Goal: Task Accomplishment & Management: Use online tool/utility

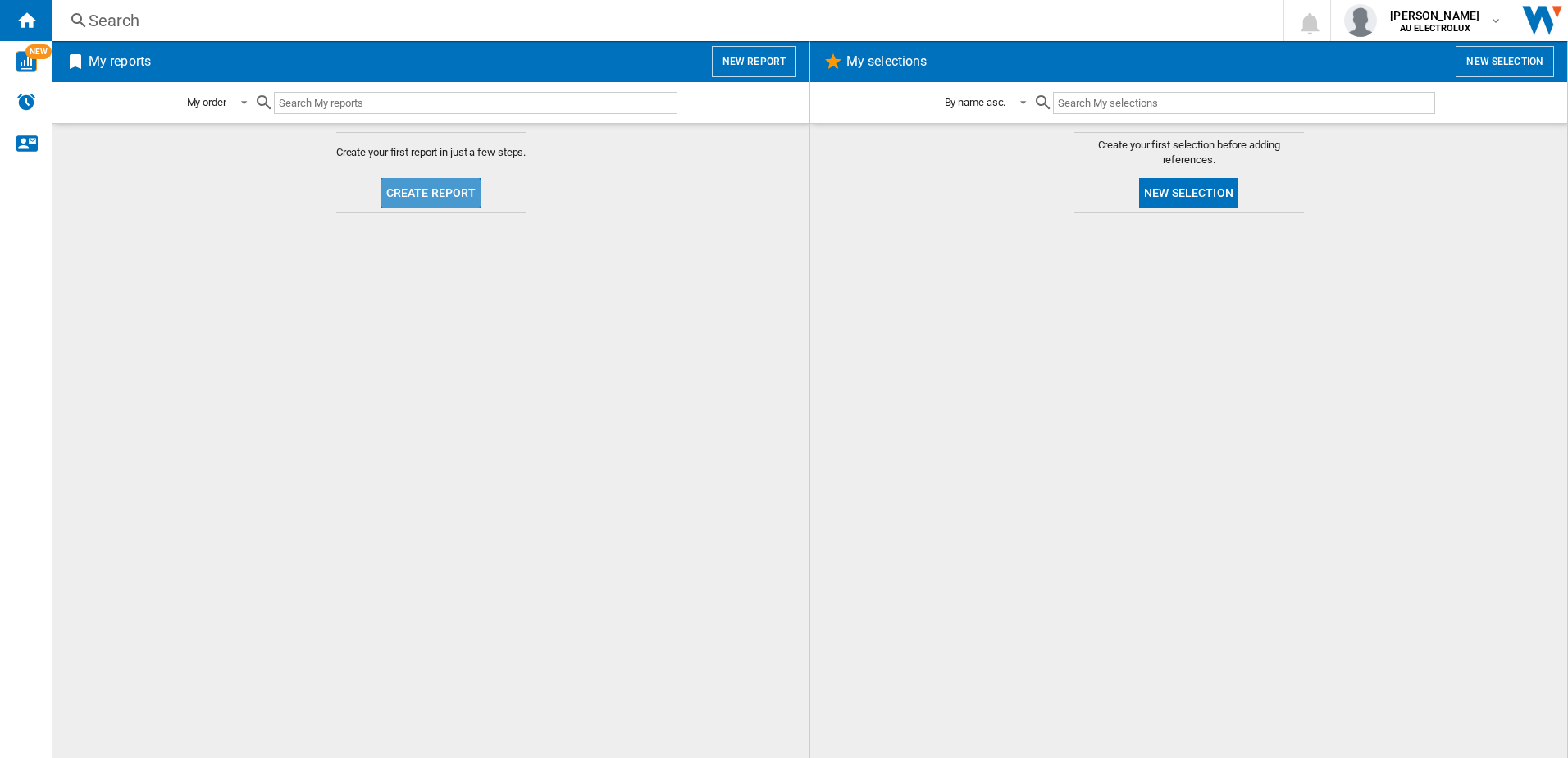
click at [414, 201] on button "Create report" at bounding box center [431, 193] width 100 height 30
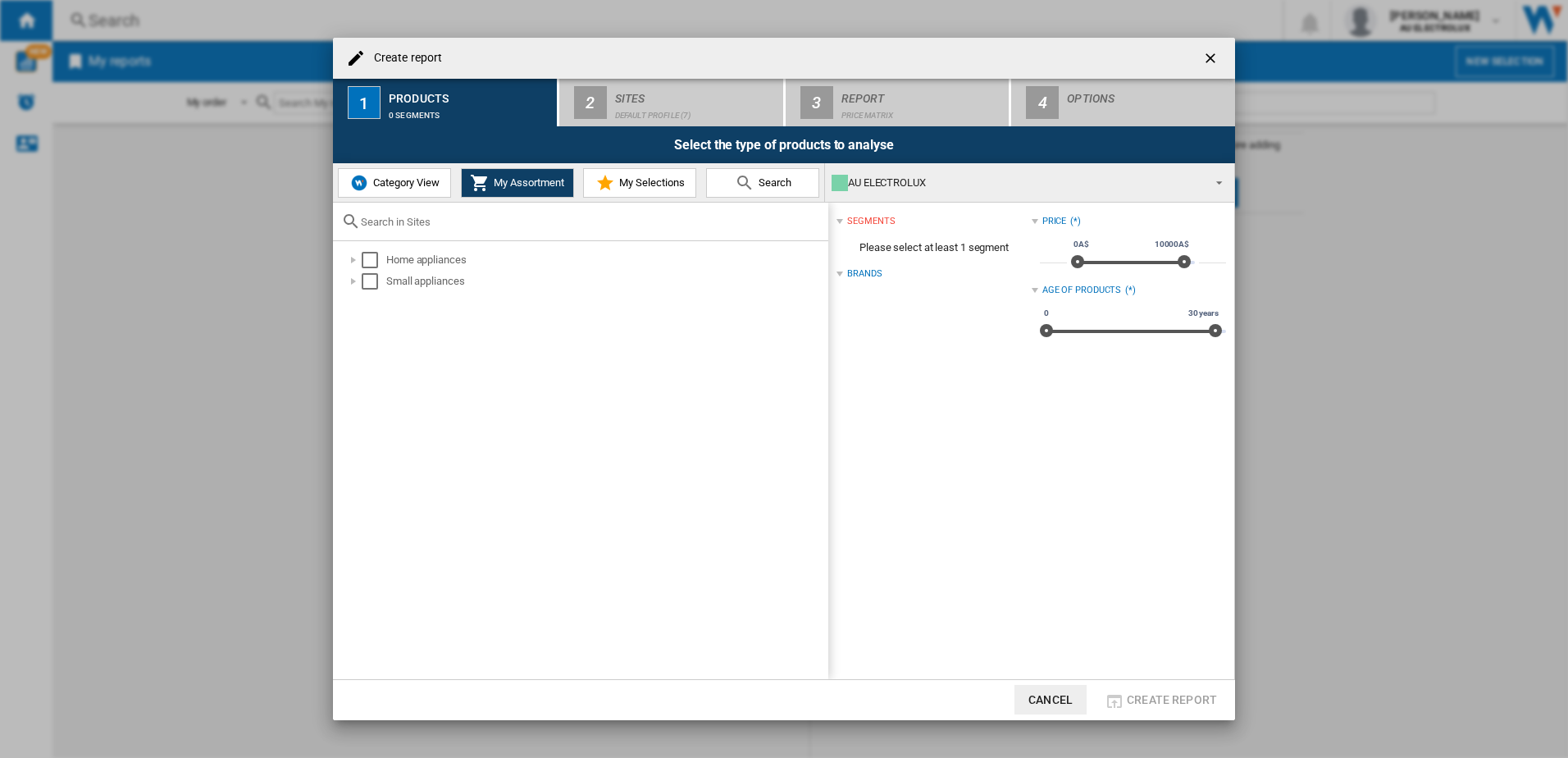
click at [398, 184] on span "Category View" at bounding box center [404, 182] width 70 height 12
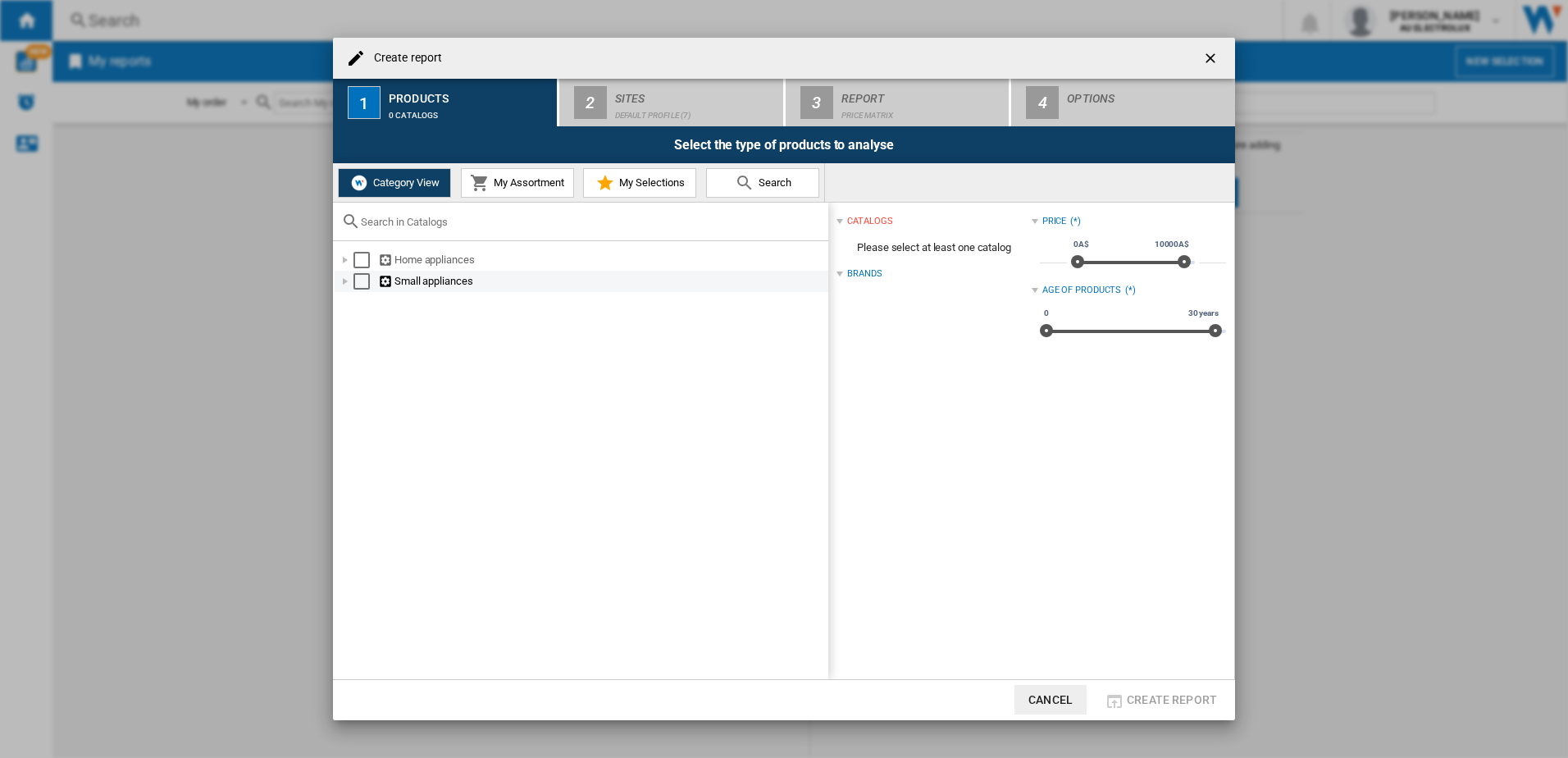
drag, startPoint x: 365, startPoint y: 261, endPoint x: 362, endPoint y: 274, distance: 13.3
click at [364, 261] on div "Select" at bounding box center [362, 260] width 17 height 17
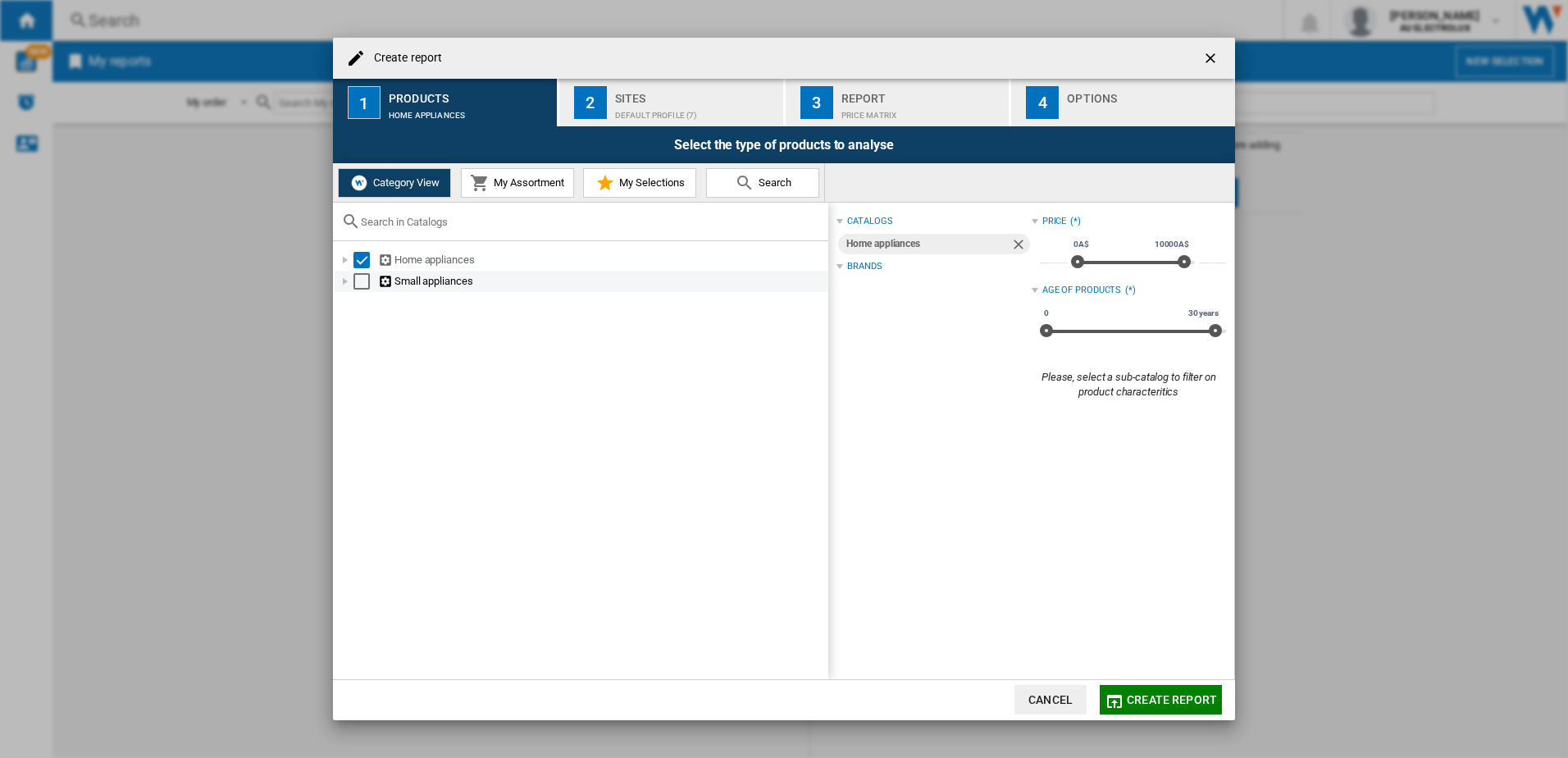
click at [362, 282] on div "Select" at bounding box center [362, 281] width 17 height 17
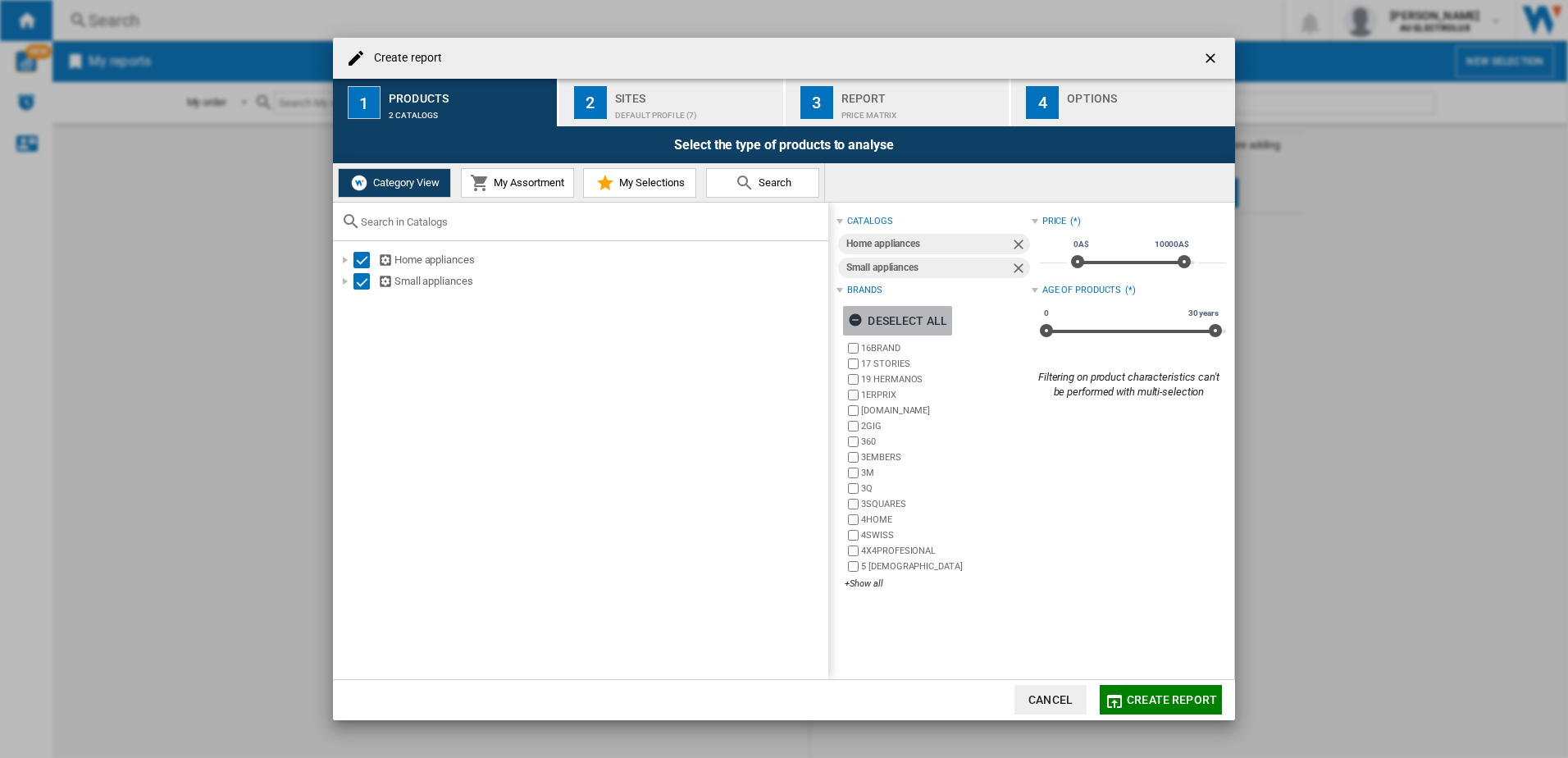
click at [852, 318] on ng-md-icon "button" at bounding box center [858, 322] width 19 height 19
click at [865, 583] on div "+Show all" at bounding box center [938, 584] width 186 height 12
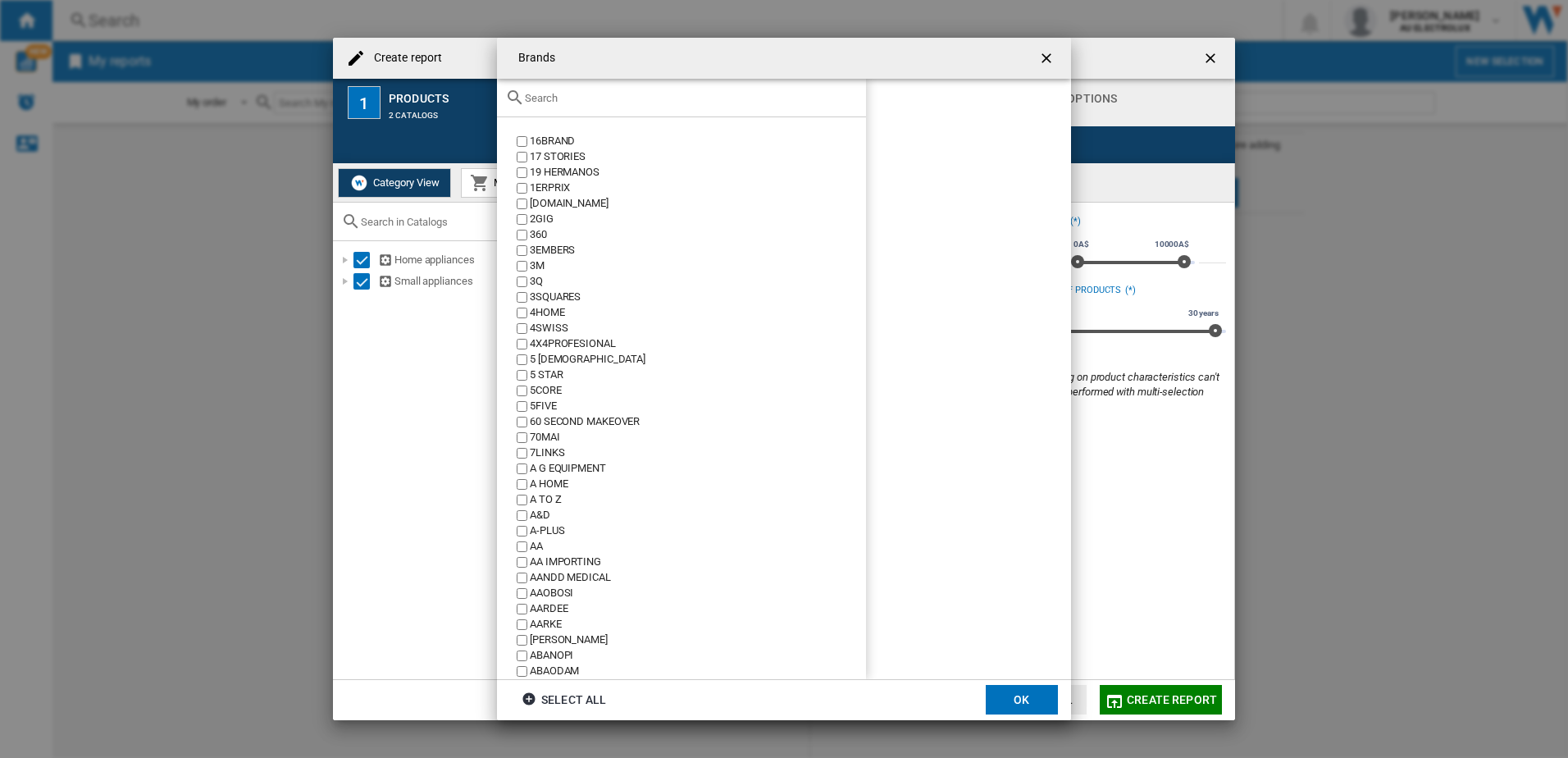
click at [562, 93] on input "text" at bounding box center [691, 98] width 333 height 12
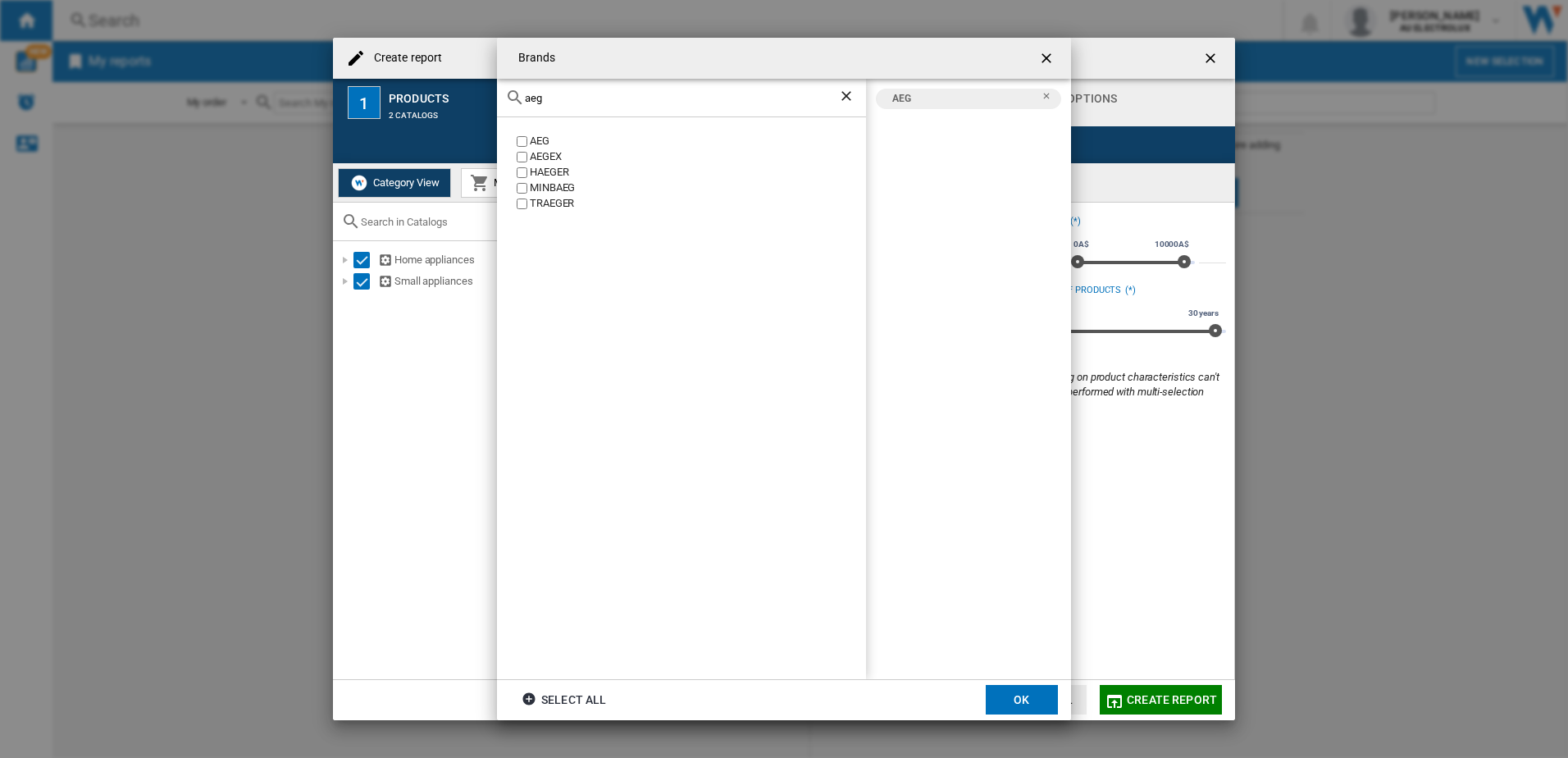
drag, startPoint x: 556, startPoint y: 96, endPoint x: 377, endPoint y: 92, distance: 179.0
click at [377, 92] on div "Brands aeg AEG AEGEX HAEGER MINBAEG TRAEGER AEG Select all OK" at bounding box center [784, 379] width 1568 height 758
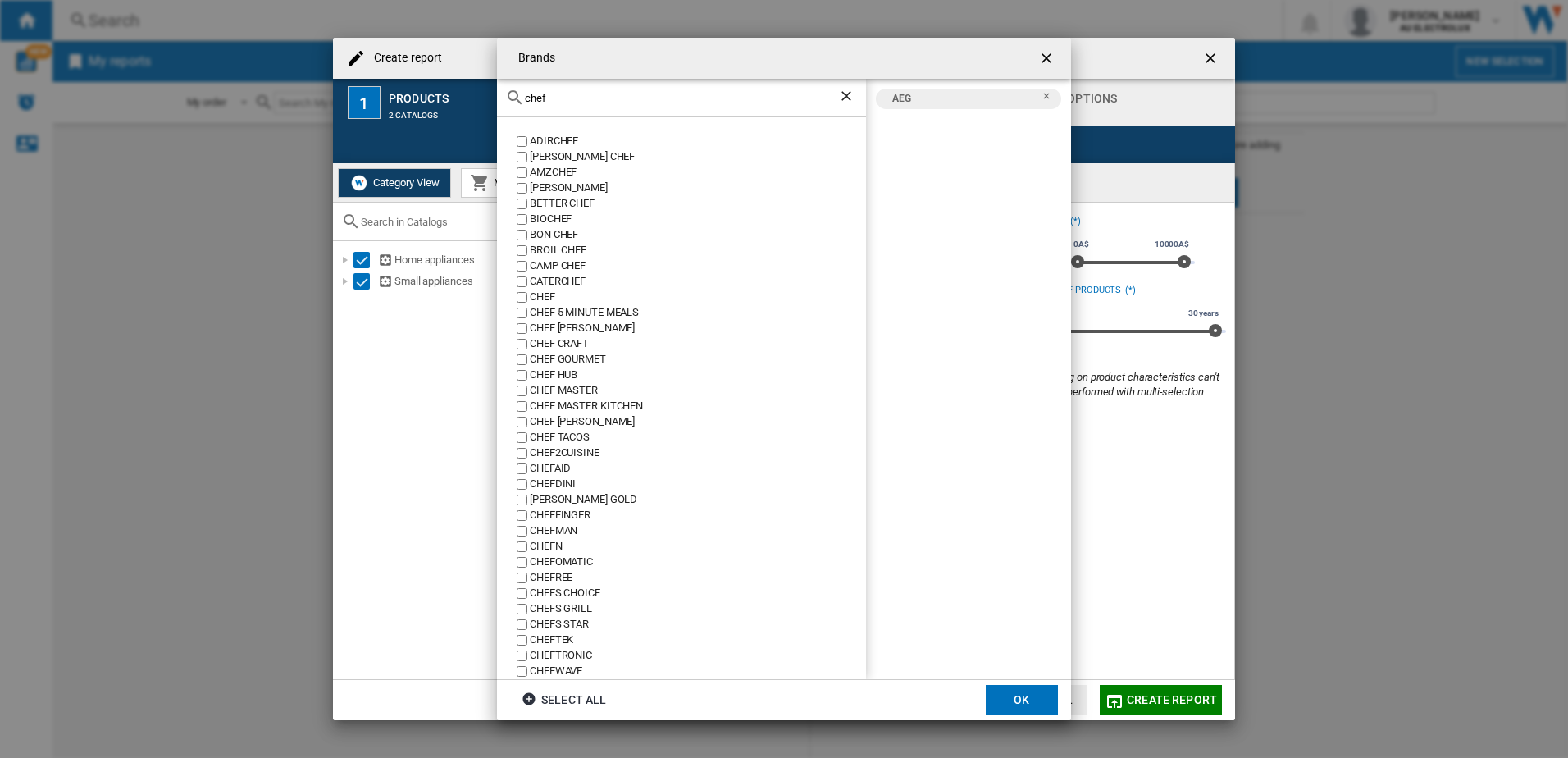
type input "chef"
drag, startPoint x: 558, startPoint y: 103, endPoint x: 394, endPoint y: 84, distance: 165.1
click at [394, 84] on div "Brands chef ADIRCHEF ALFRESCO CHEF AMZCHEF BEPRO CHEF BETTER CHEF BIOCHEF BON C…" at bounding box center [784, 379] width 1568 height 758
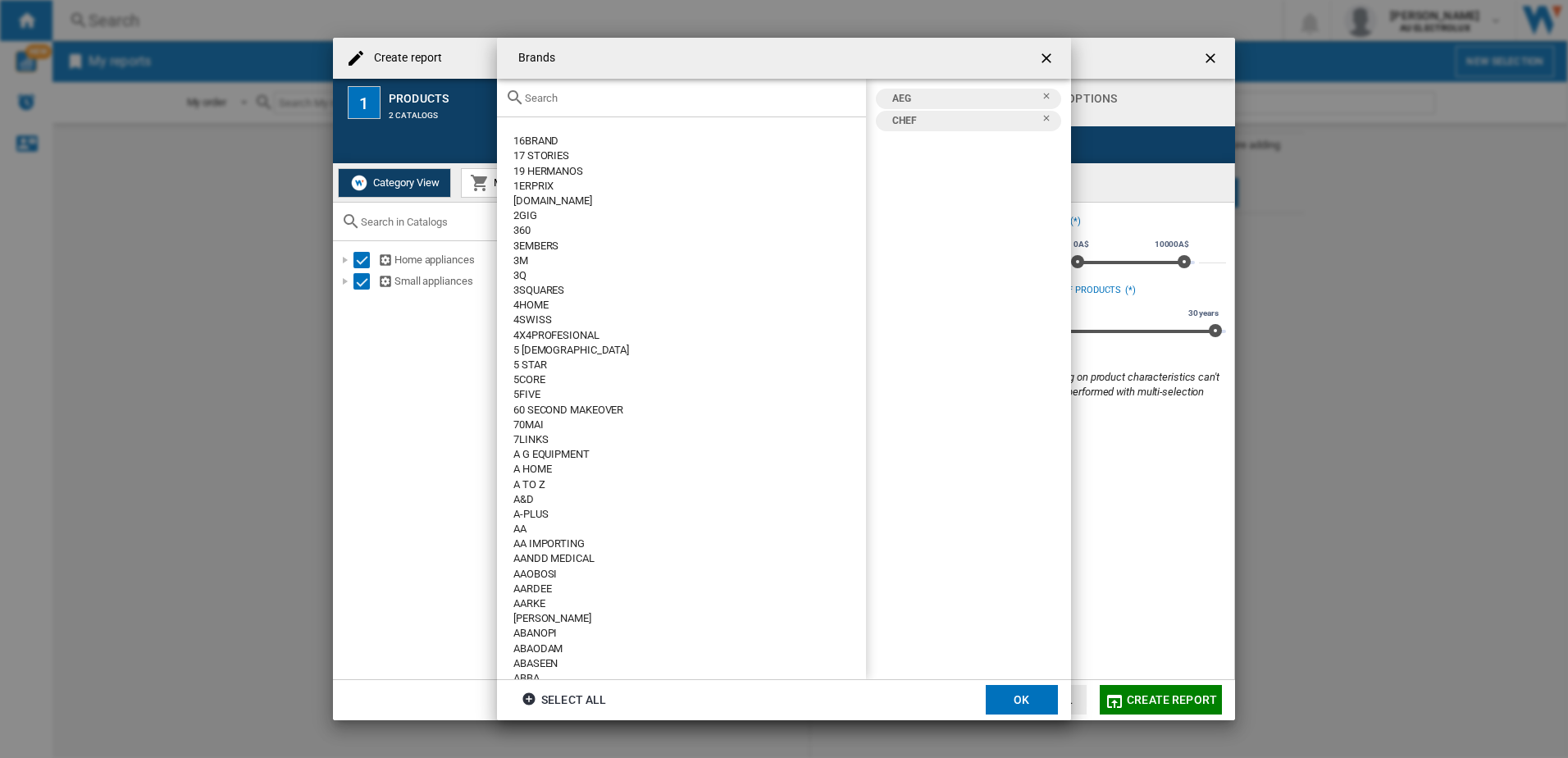
click at [1048, 121] on ng-md-icon "Remove" at bounding box center [1051, 123] width 19 height 19
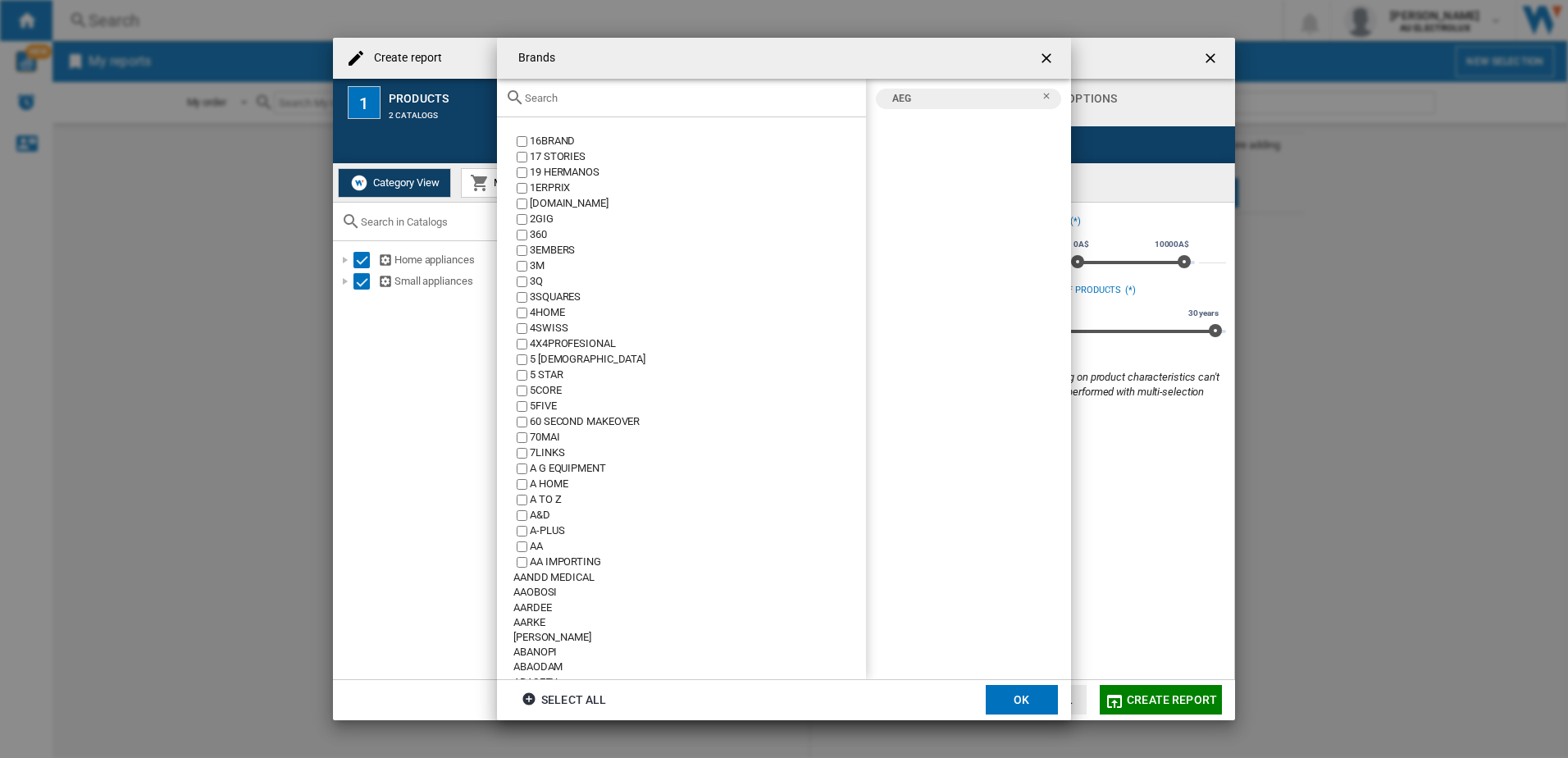
click at [561, 94] on input "text" at bounding box center [691, 98] width 333 height 12
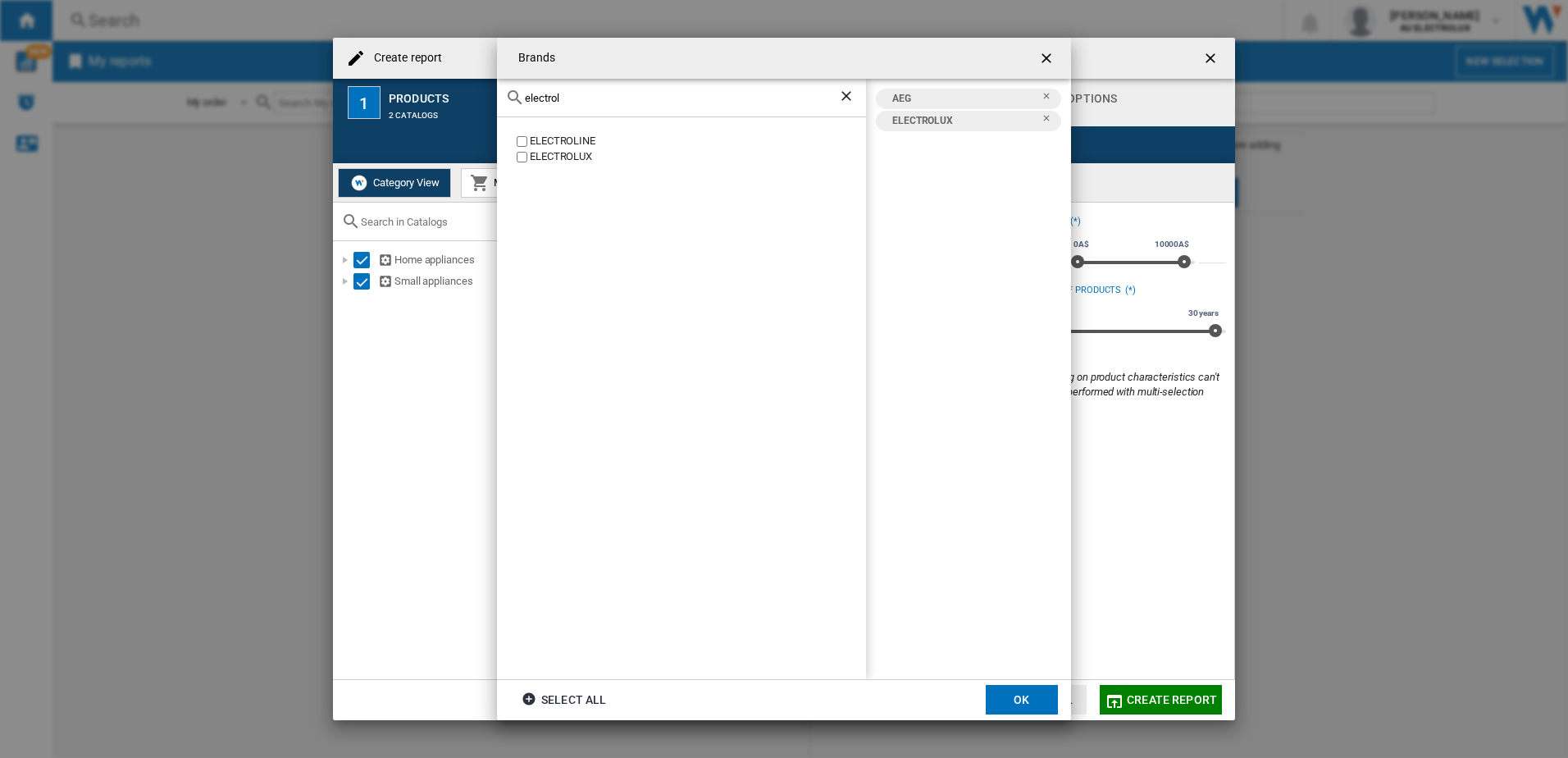
drag, startPoint x: 595, startPoint y: 92, endPoint x: 380, endPoint y: 90, distance: 215.0
click at [380, 90] on div "Brands electrol ELECTROLINE ELECTROLUX AEG ELECTROLUX Select all OK" at bounding box center [784, 379] width 1568 height 758
drag, startPoint x: 578, startPoint y: 101, endPoint x: 254, endPoint y: 66, distance: 325.9
click at [254, 66] on div "Brands westing WESTINGHOUSE WHITE WESTINGHOUSE AEG ELECTROLUX WESTINGHOUSE Sele…" at bounding box center [784, 379] width 1568 height 758
drag, startPoint x: 498, startPoint y: 90, endPoint x: 439, endPoint y: 89, distance: 59.0
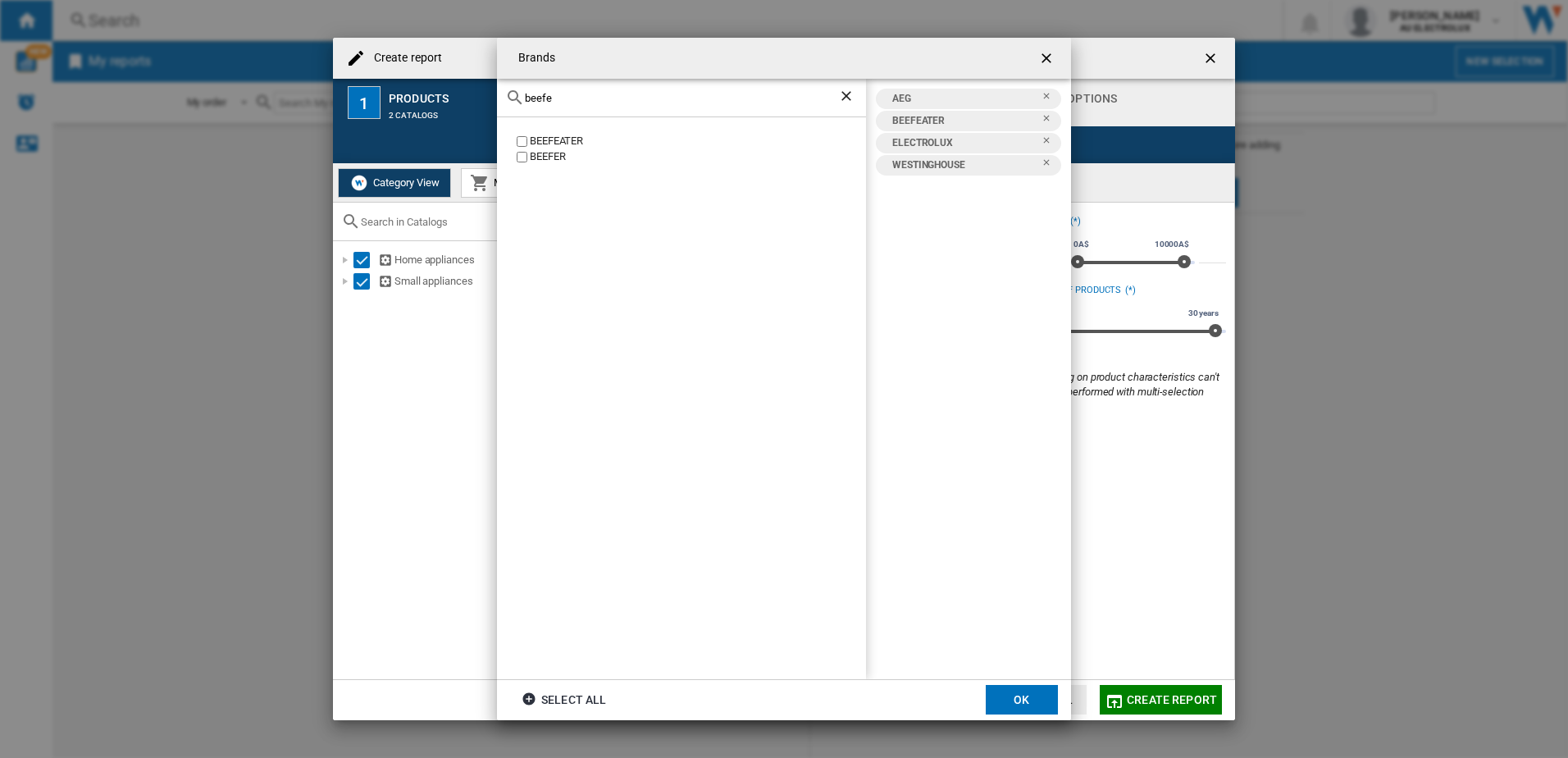
click at [434, 90] on div "Brands beefe BEEFEATER BEEFER AEG BEEFEATER ELECTROLUX WESTINGHOUSE Select all …" at bounding box center [784, 379] width 1568 height 758
drag, startPoint x: 580, startPoint y: 102, endPoint x: 195, endPoint y: 111, distance: 385.1
click at [196, 111] on div "Brands beefe BEEFEATER BEEFER AEG BEEFEATER ELECTROLUX WESTINGHOUSE Select all …" at bounding box center [784, 379] width 1568 height 758
type input "vint"
click at [1004, 698] on button "OK" at bounding box center [1022, 700] width 72 height 30
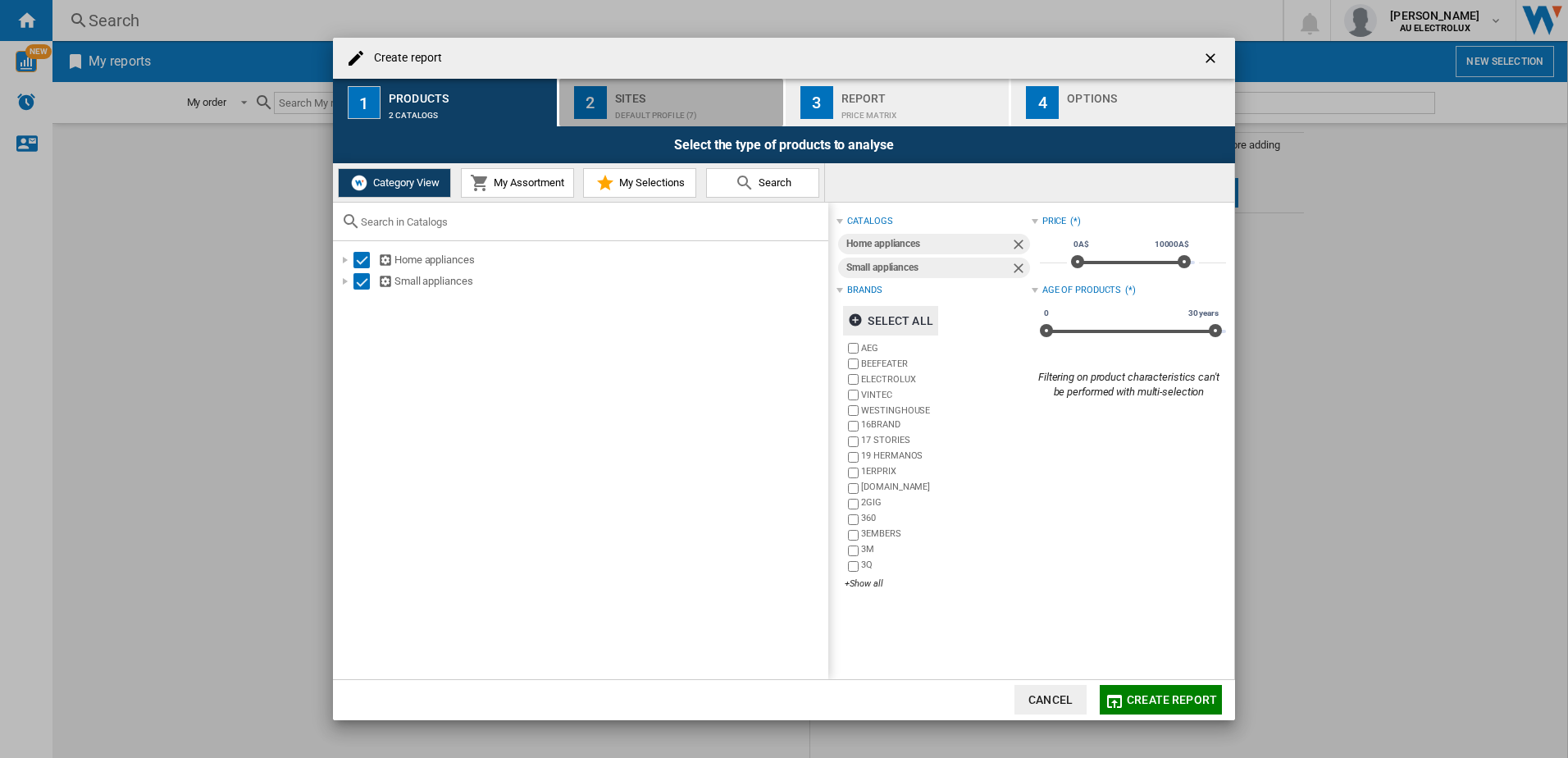
click at [642, 118] on div "Default profile (7)" at bounding box center [696, 111] width 162 height 18
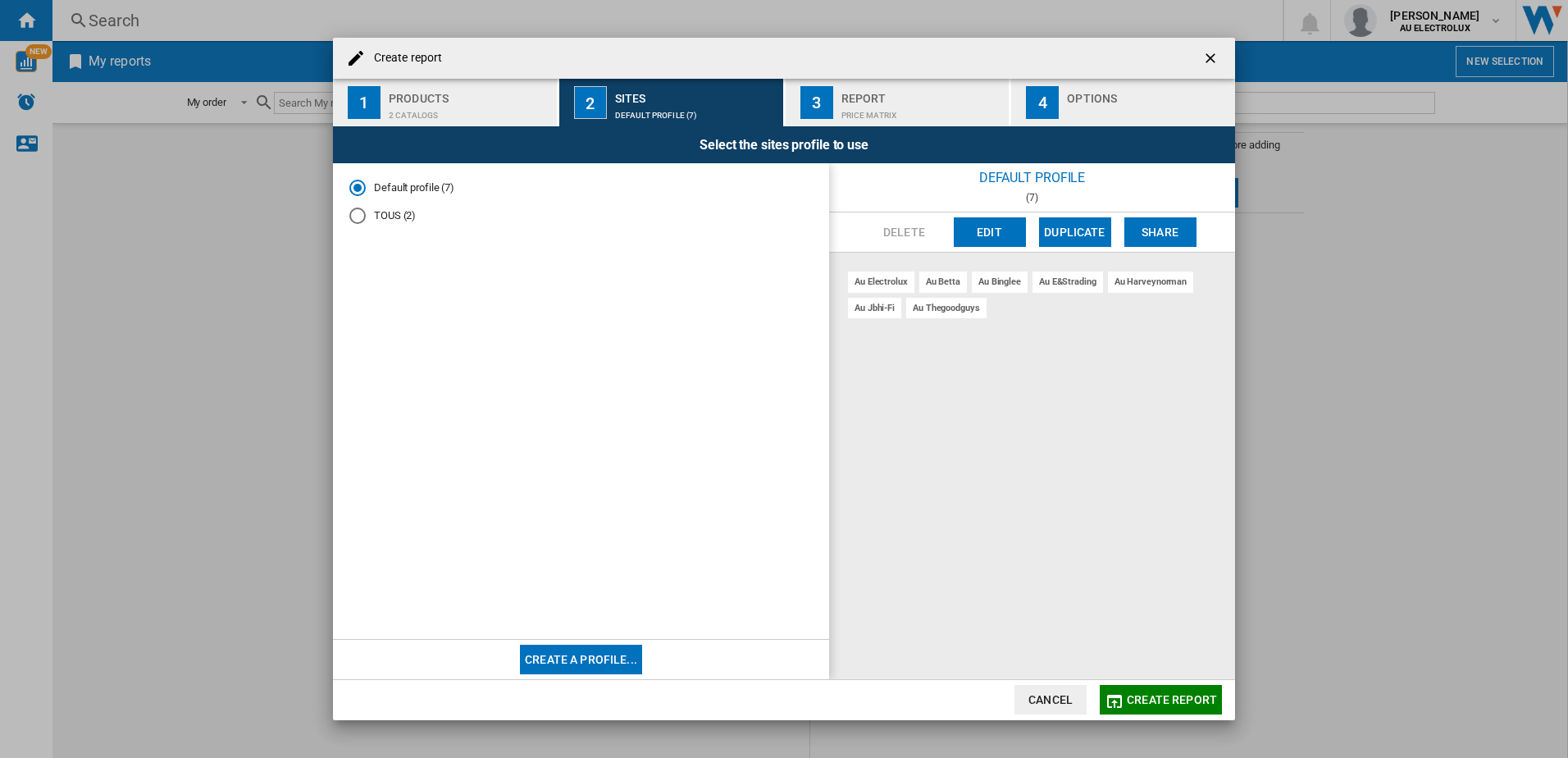
click at [1007, 235] on button "Edit" at bounding box center [990, 232] width 72 height 30
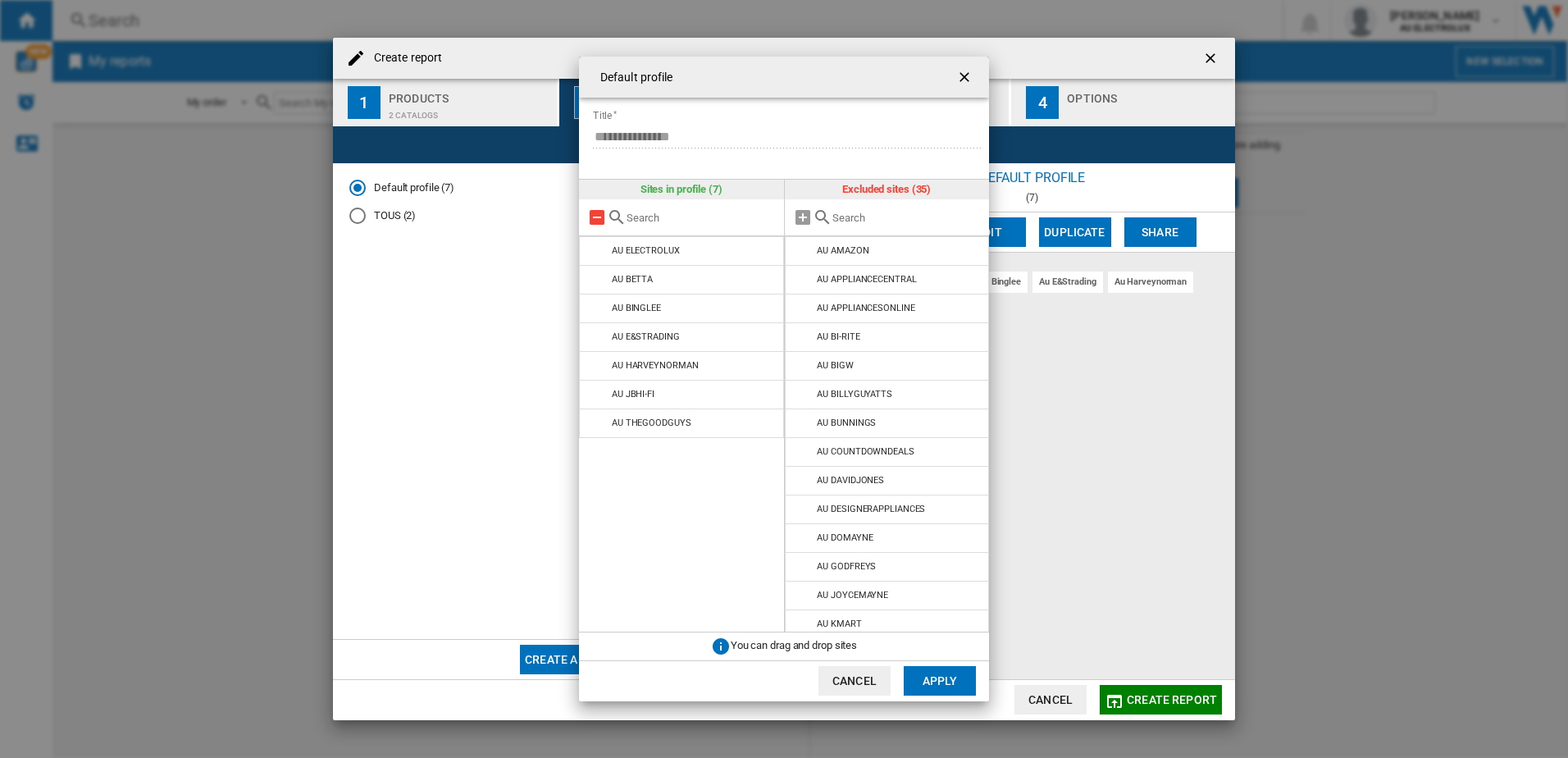
click at [595, 221] on md-icon at bounding box center [597, 217] width 19 height 19
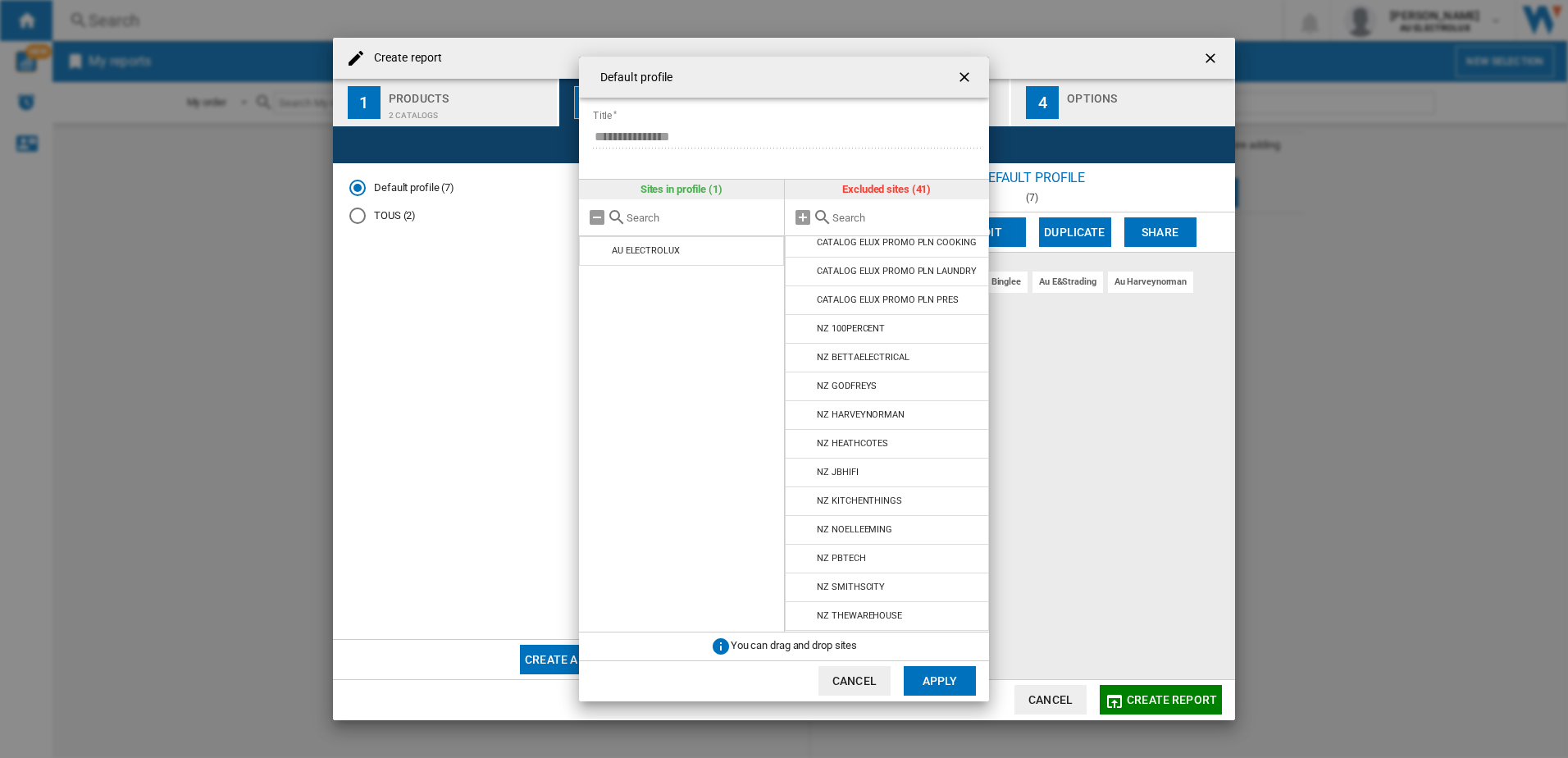
scroll to position [819, 0]
click at [803, 329] on md-icon at bounding box center [804, 328] width 19 height 19
click at [801, 416] on md-icon at bounding box center [804, 415] width 19 height 19
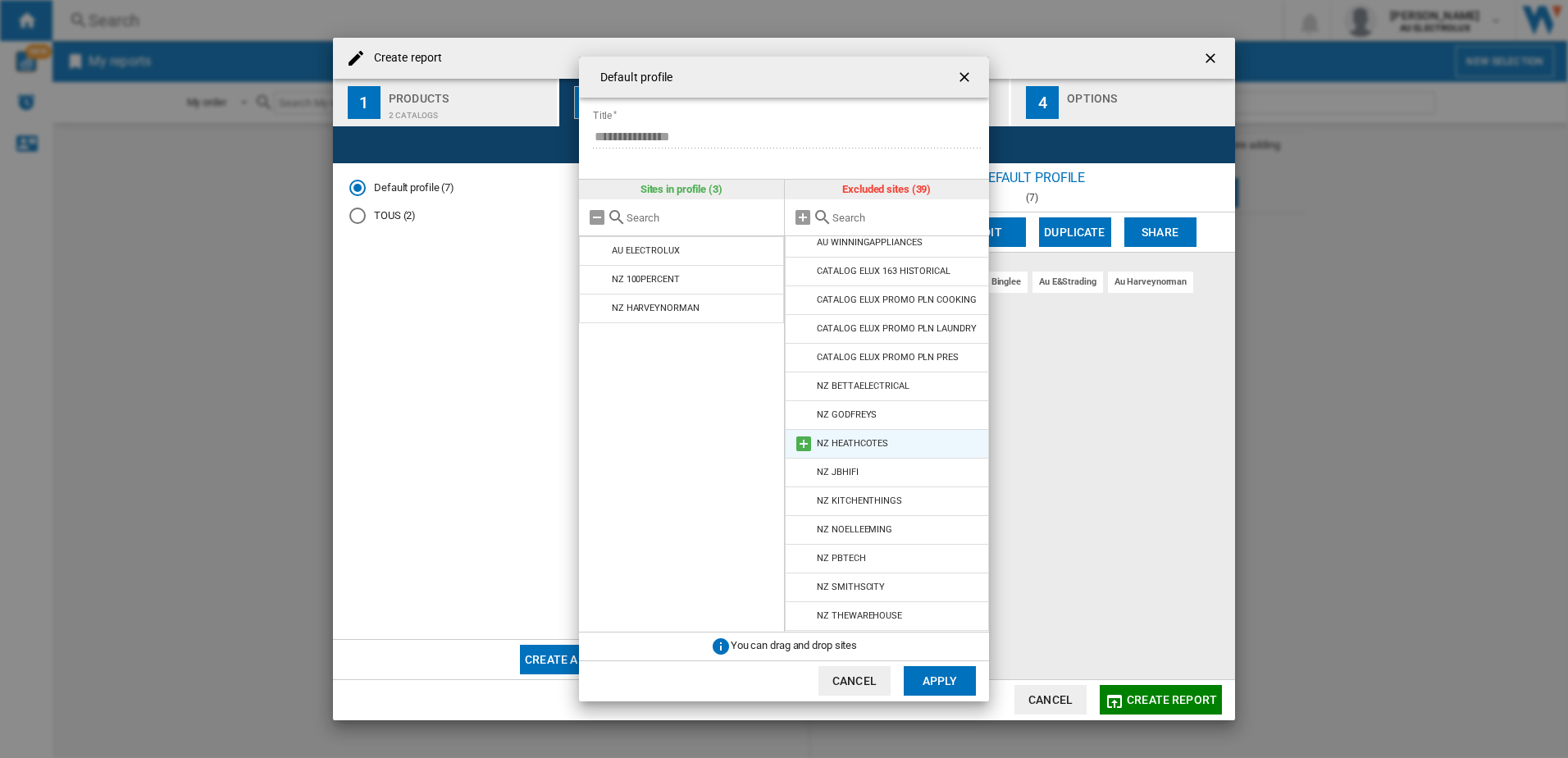
click at [802, 445] on md-icon at bounding box center [804, 444] width 19 height 19
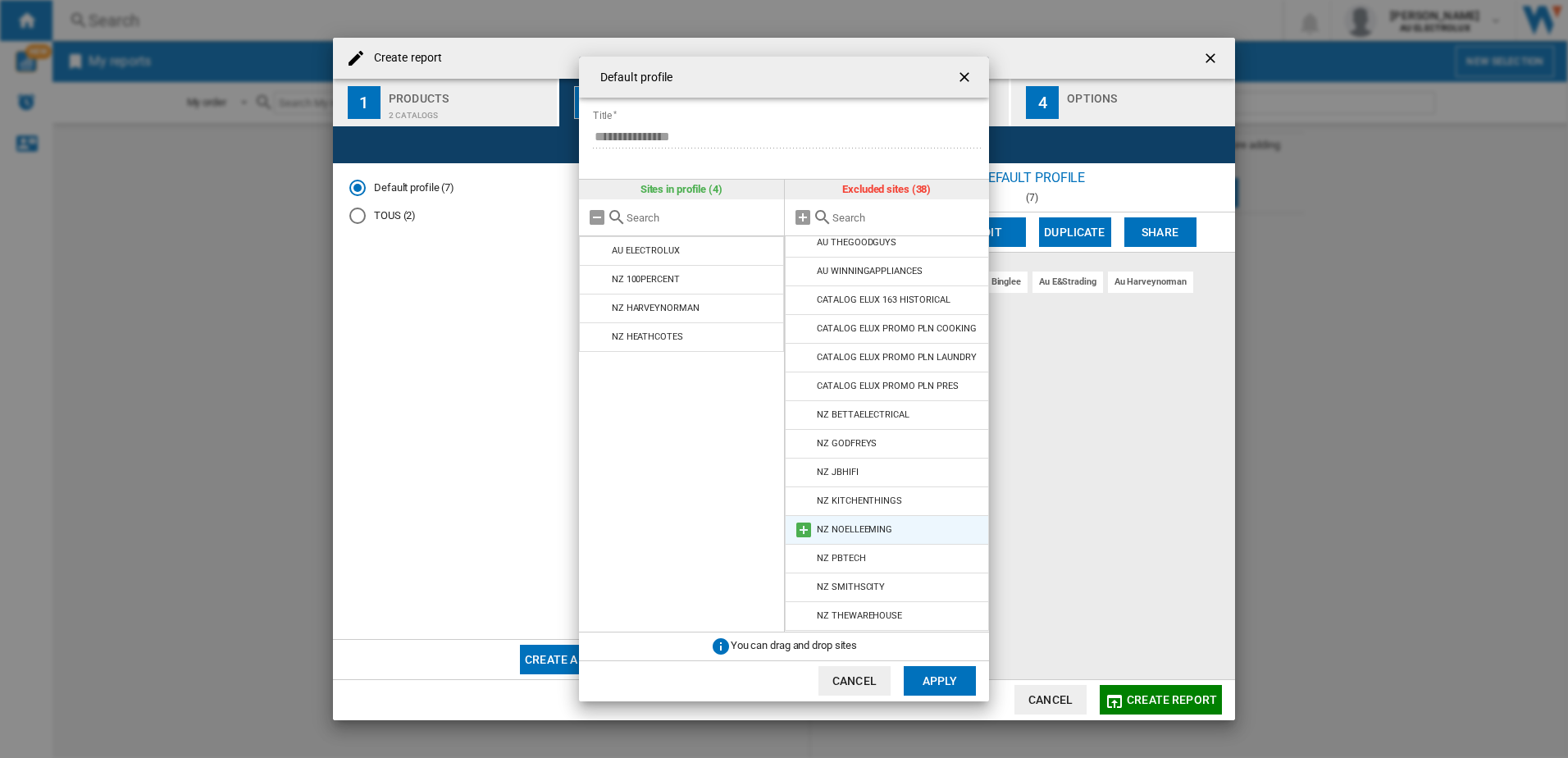
click at [806, 534] on md-icon at bounding box center [804, 530] width 19 height 19
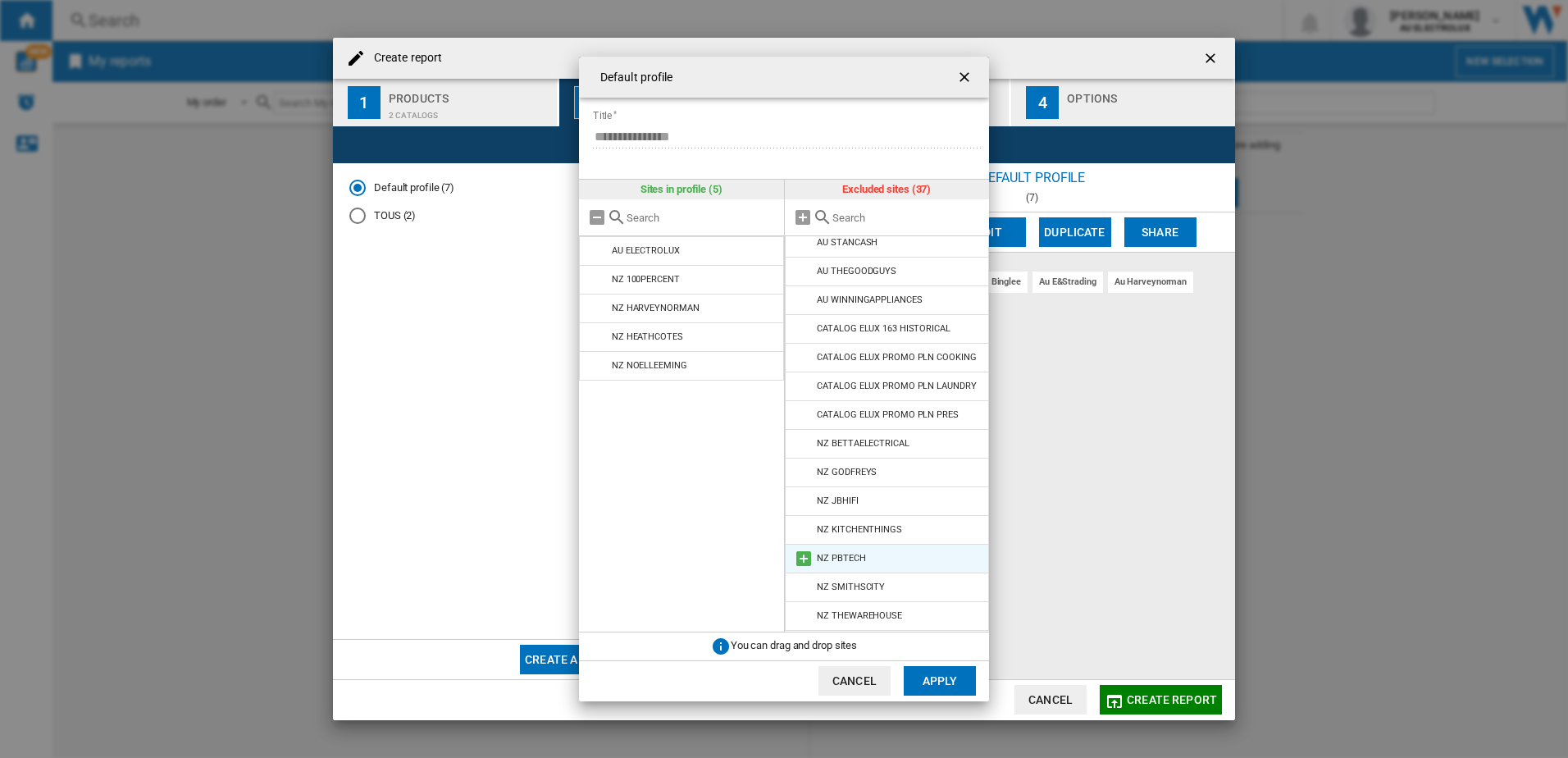
scroll to position [704, 0]
click at [928, 681] on button "Apply" at bounding box center [940, 681] width 72 height 30
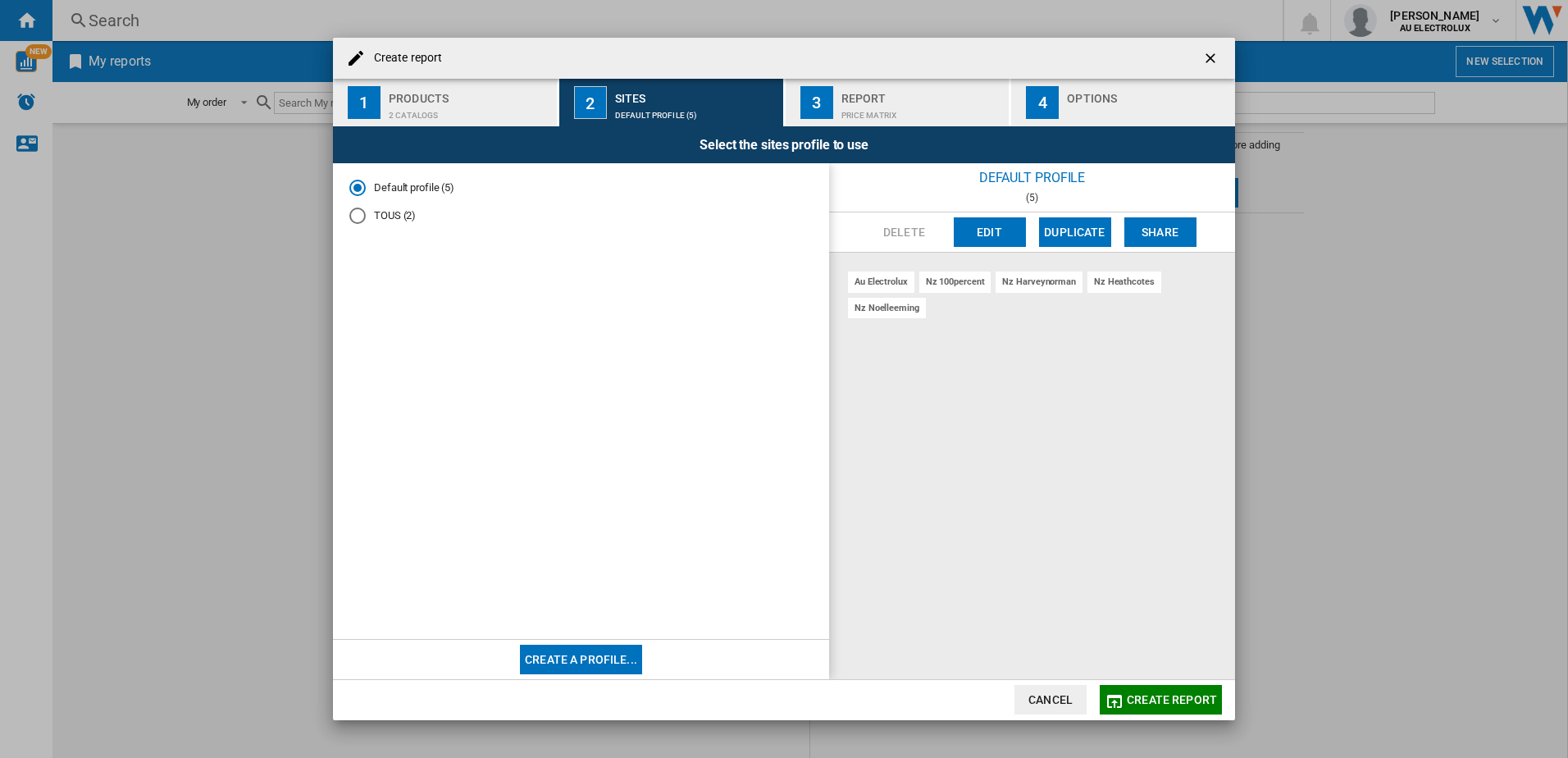
click at [855, 103] on div "Price Matrix" at bounding box center [923, 111] width 162 height 18
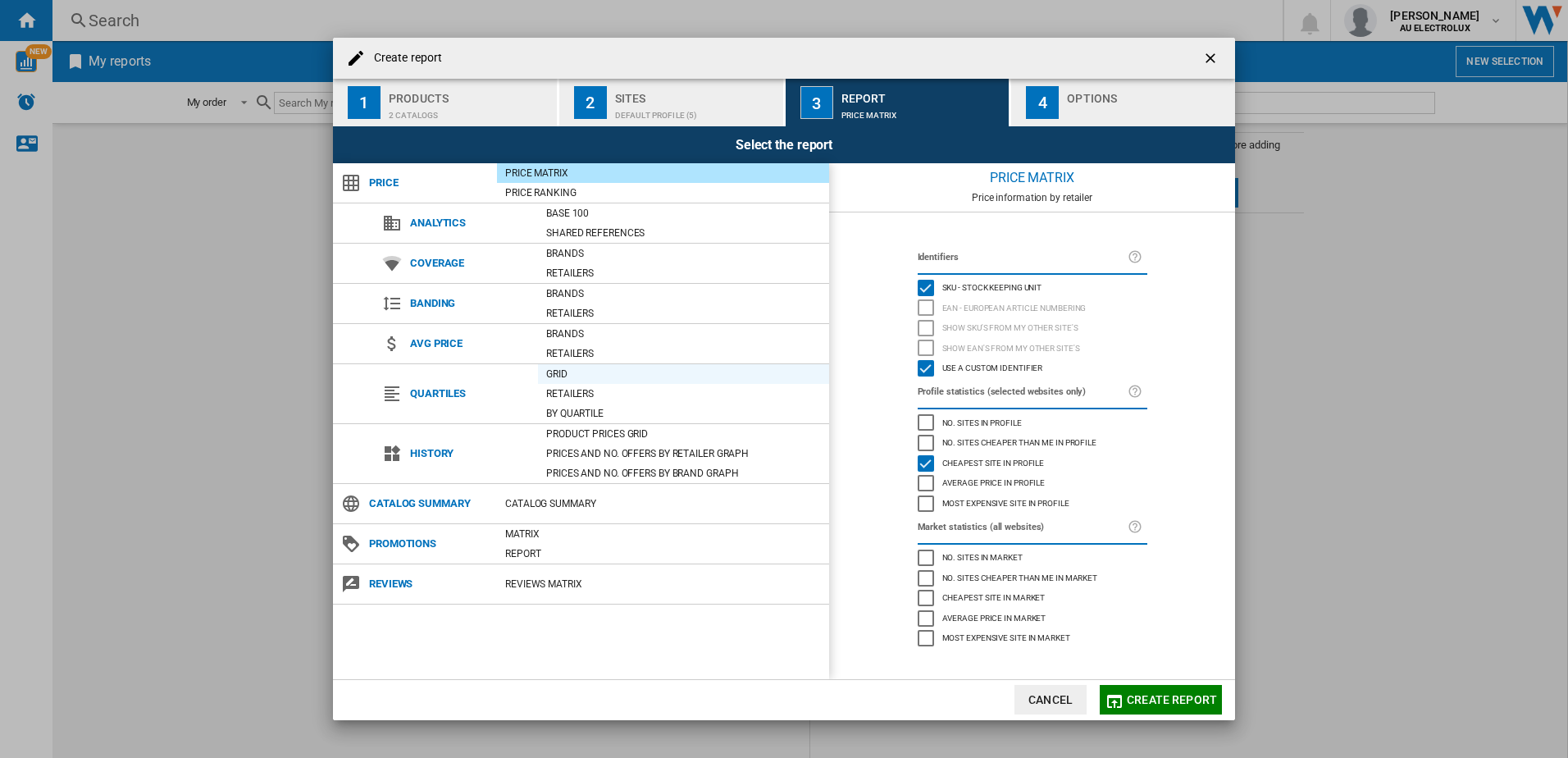
click at [562, 374] on div "Grid" at bounding box center [683, 374] width 291 height 17
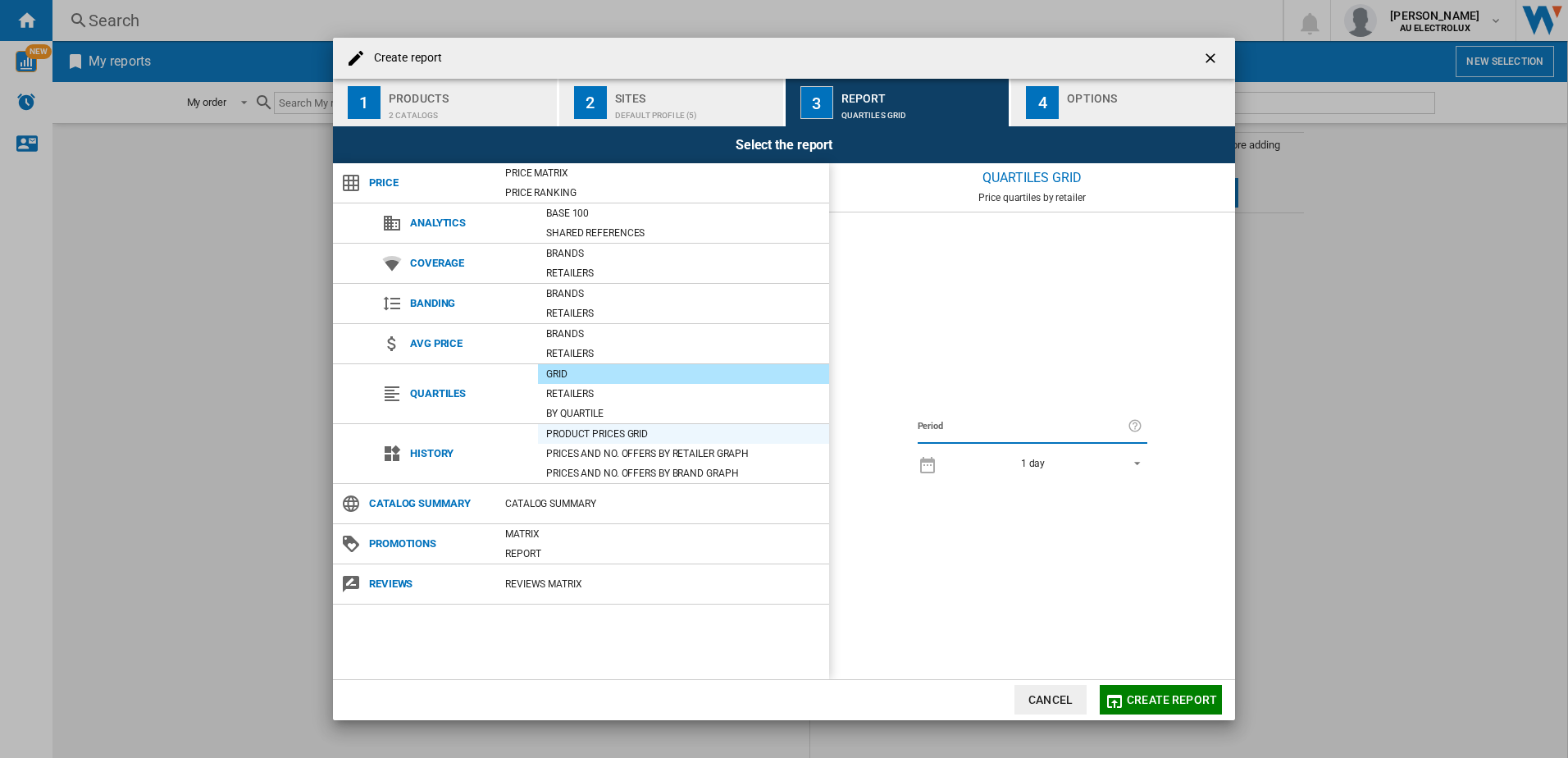
click at [588, 438] on div "Product prices grid" at bounding box center [683, 434] width 291 height 17
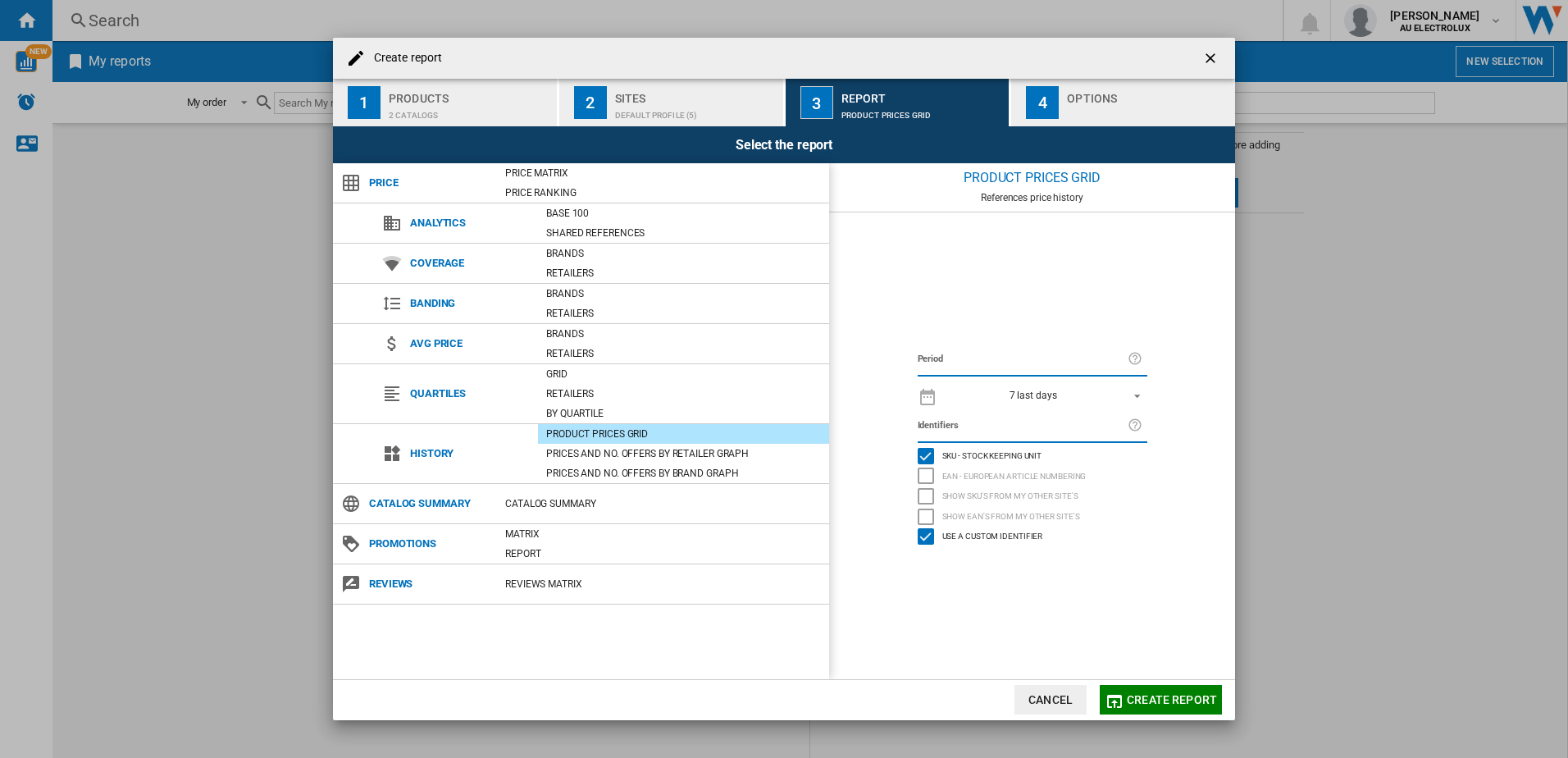
click at [1160, 691] on button "Create report" at bounding box center [1160, 700] width 122 height 30
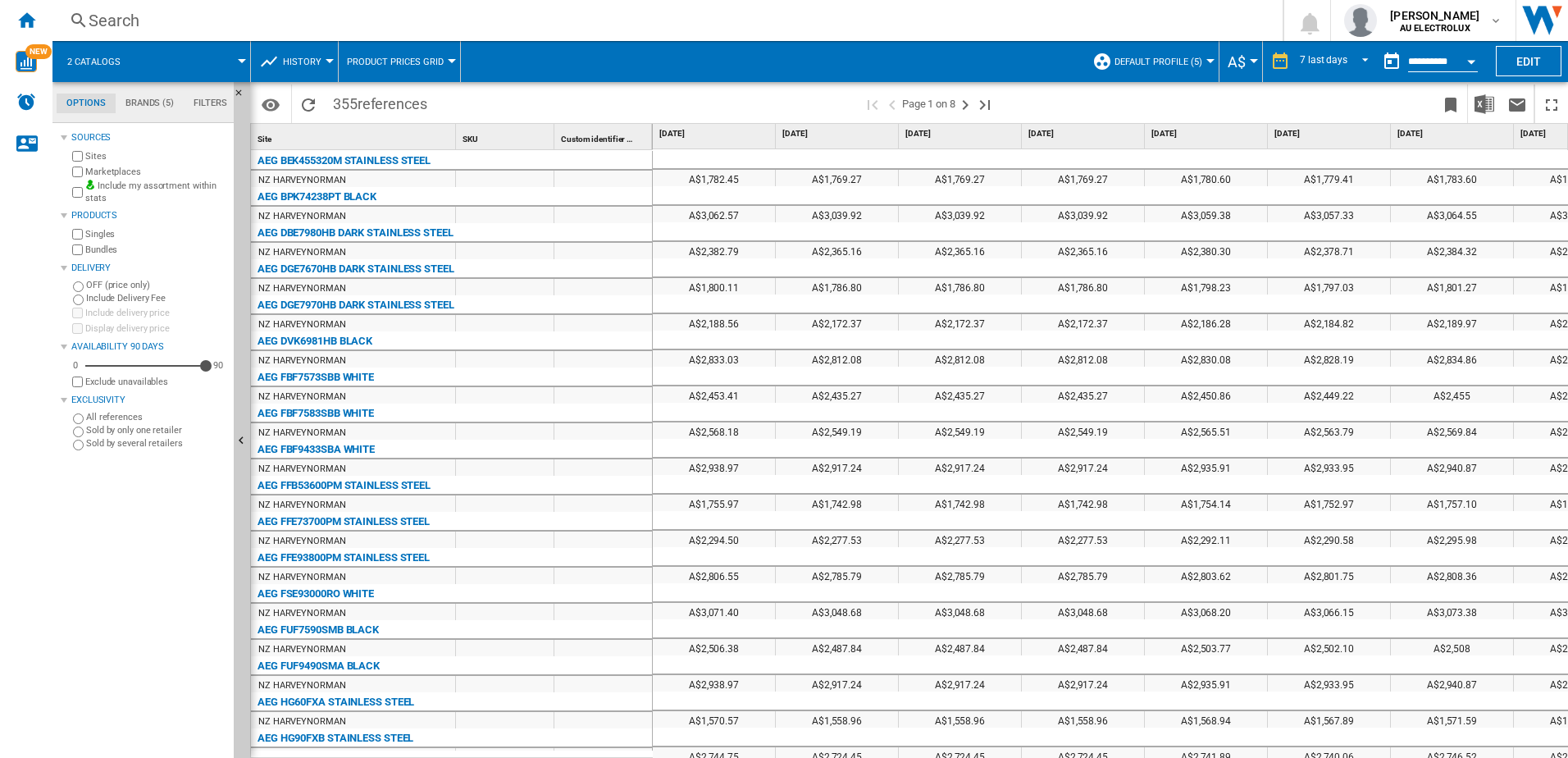
click at [1462, 65] on button "Open calendar" at bounding box center [1472, 59] width 30 height 30
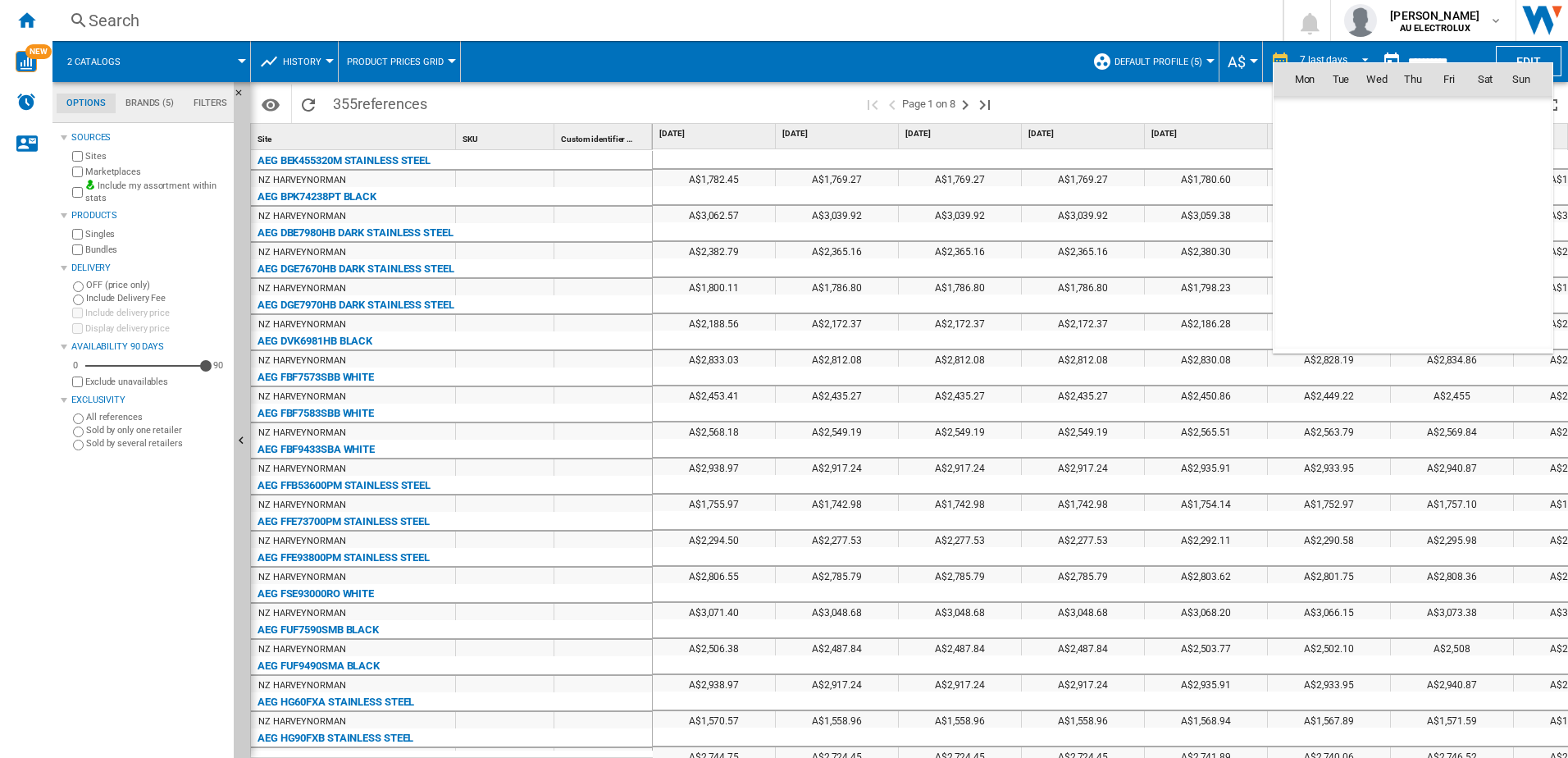
scroll to position [7825, 0]
click at [1304, 190] on span "6" at bounding box center [1305, 187] width 33 height 33
type input "**********"
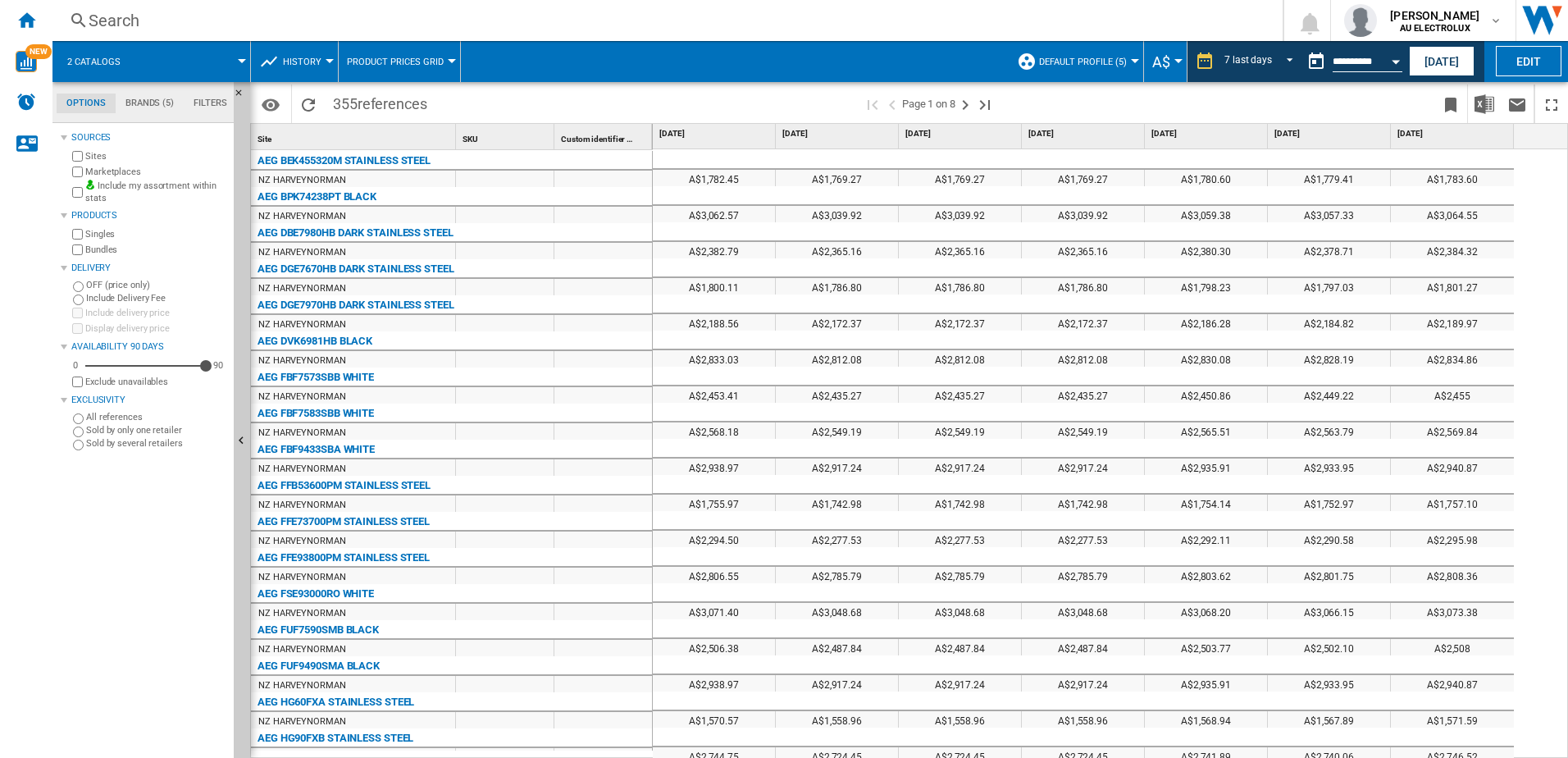
drag, startPoint x: 1238, startPoint y: 757, endPoint x: 1121, endPoint y: 776, distance: 118.5
click at [1121, 757] on html "In order to access Insight, please log out and log in again OK NEW Search Searc…" at bounding box center [784, 379] width 1568 height 758
click at [1394, 64] on button "Open calendar" at bounding box center [1396, 59] width 30 height 30
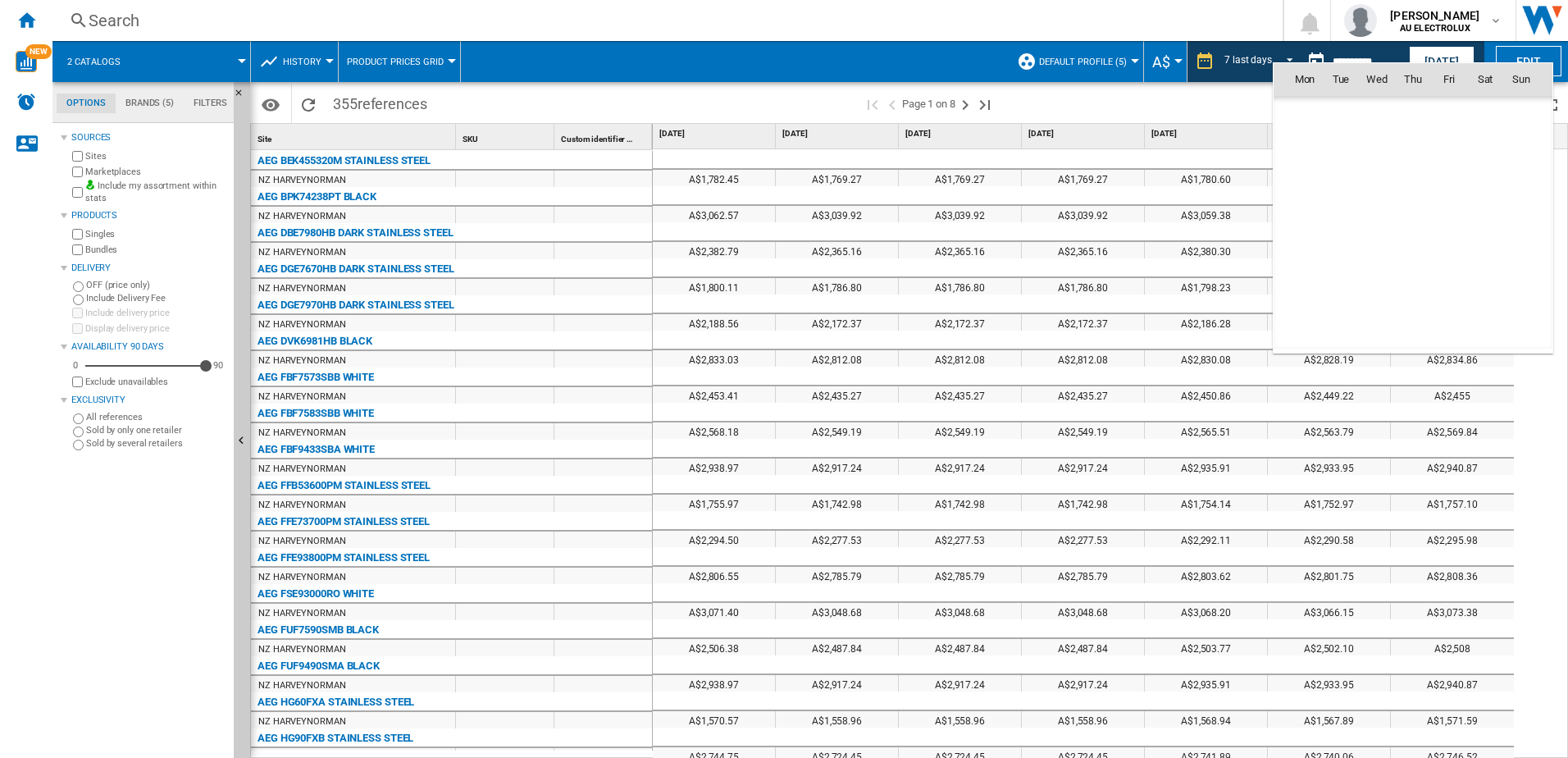
scroll to position [7825, 0]
click at [1135, 107] on div at bounding box center [784, 379] width 1568 height 758
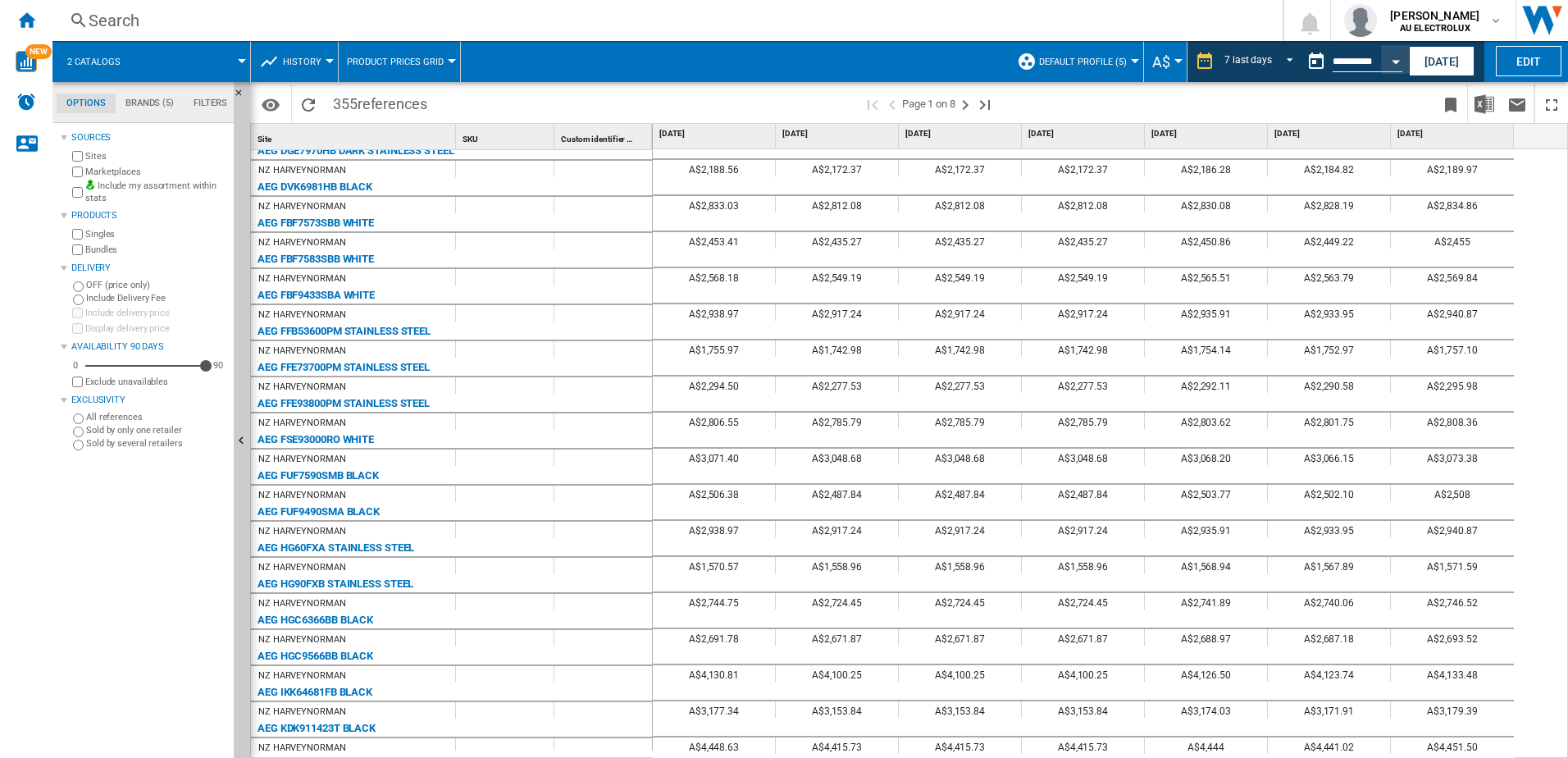
scroll to position [0, 0]
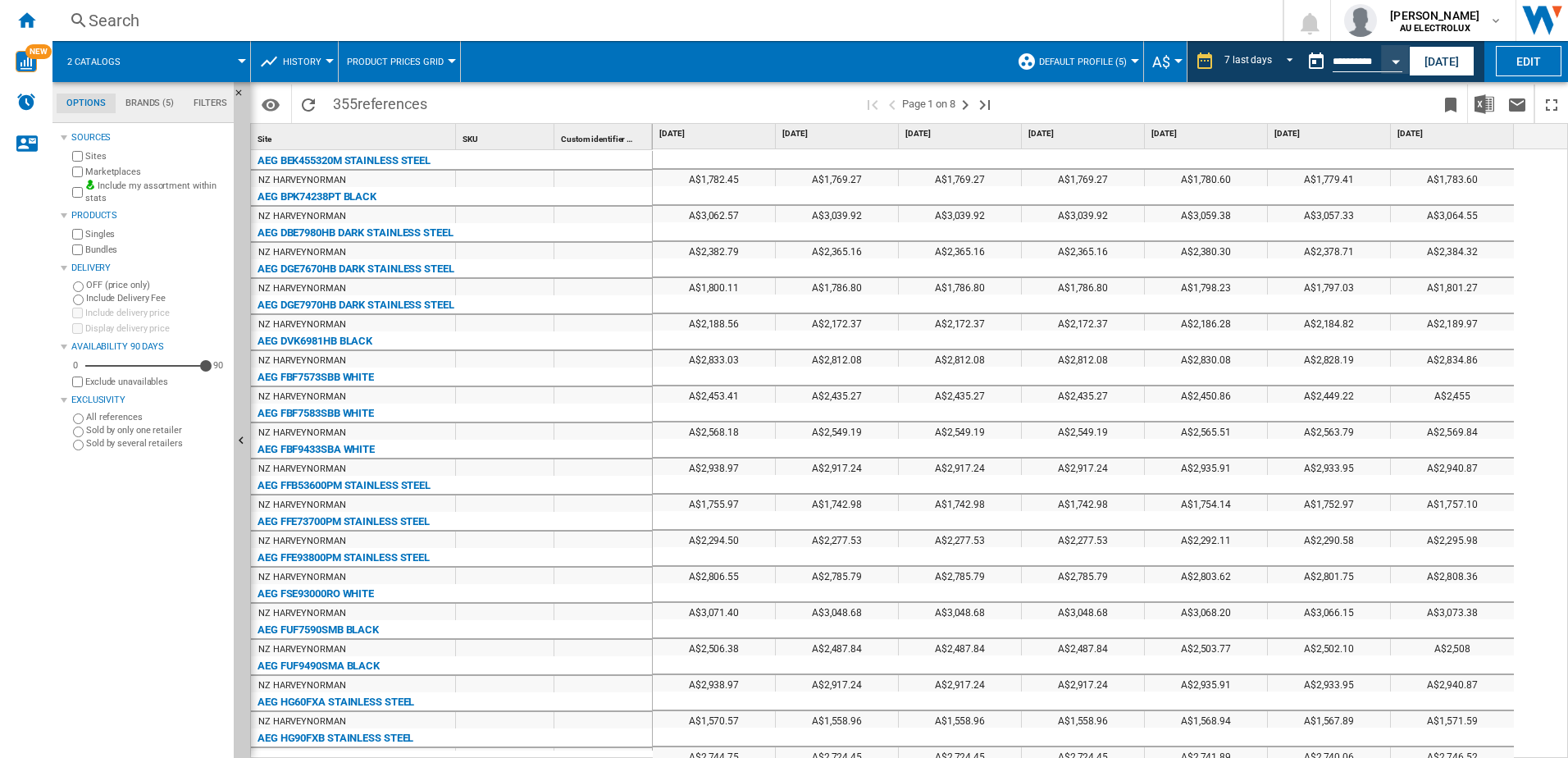
click at [801, 103] on span at bounding box center [649, 104] width 427 height 39
click at [1283, 59] on span "REPORTS.WIZARD.STEPS.REPORT.STEPS.REPORT_OPTIONS.PERIOD: 7 last days" at bounding box center [1285, 60] width 19 height 15
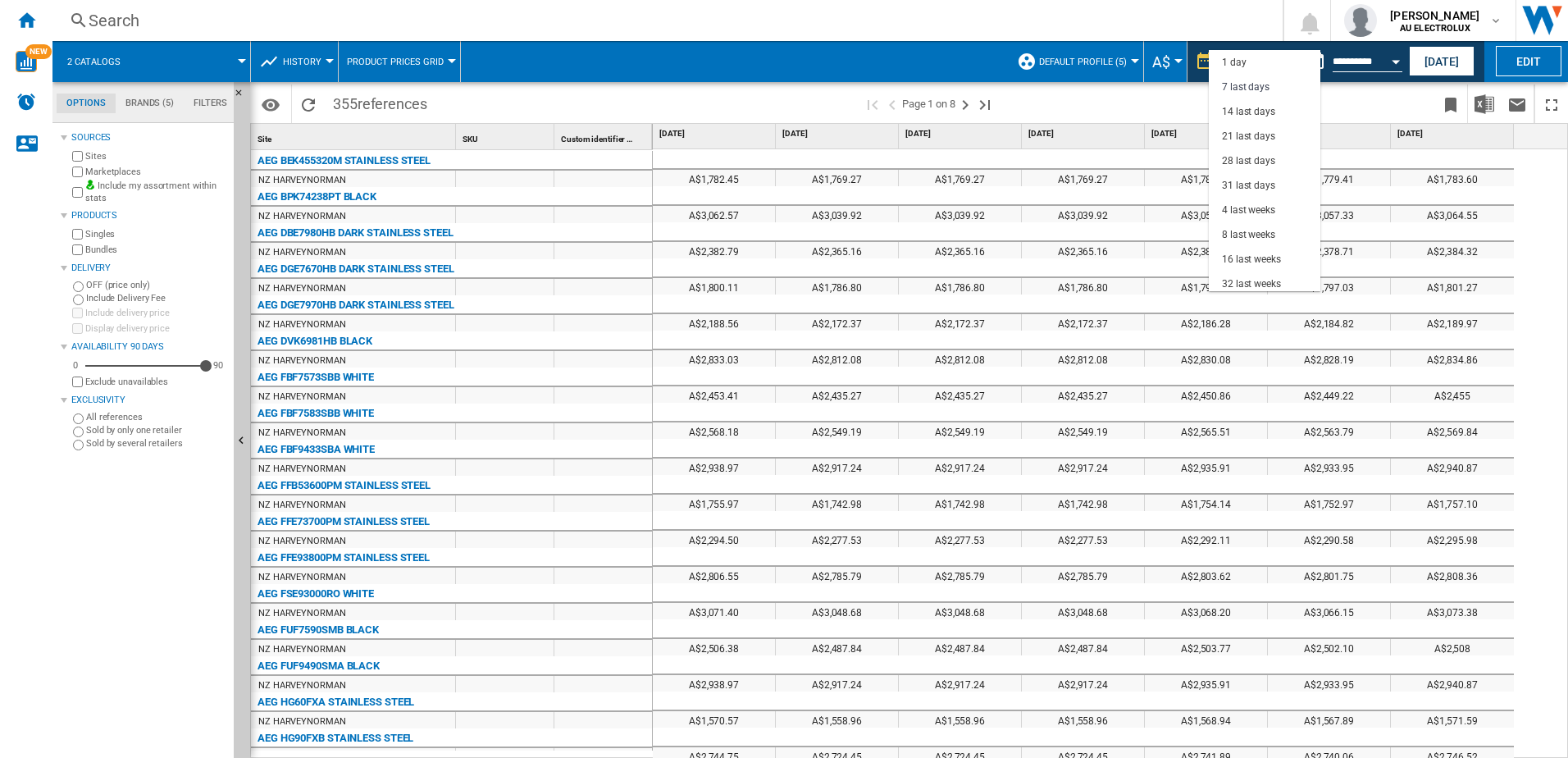
scroll to position [25, 0]
click at [1383, 63] on md-backdrop at bounding box center [784, 379] width 1568 height 758
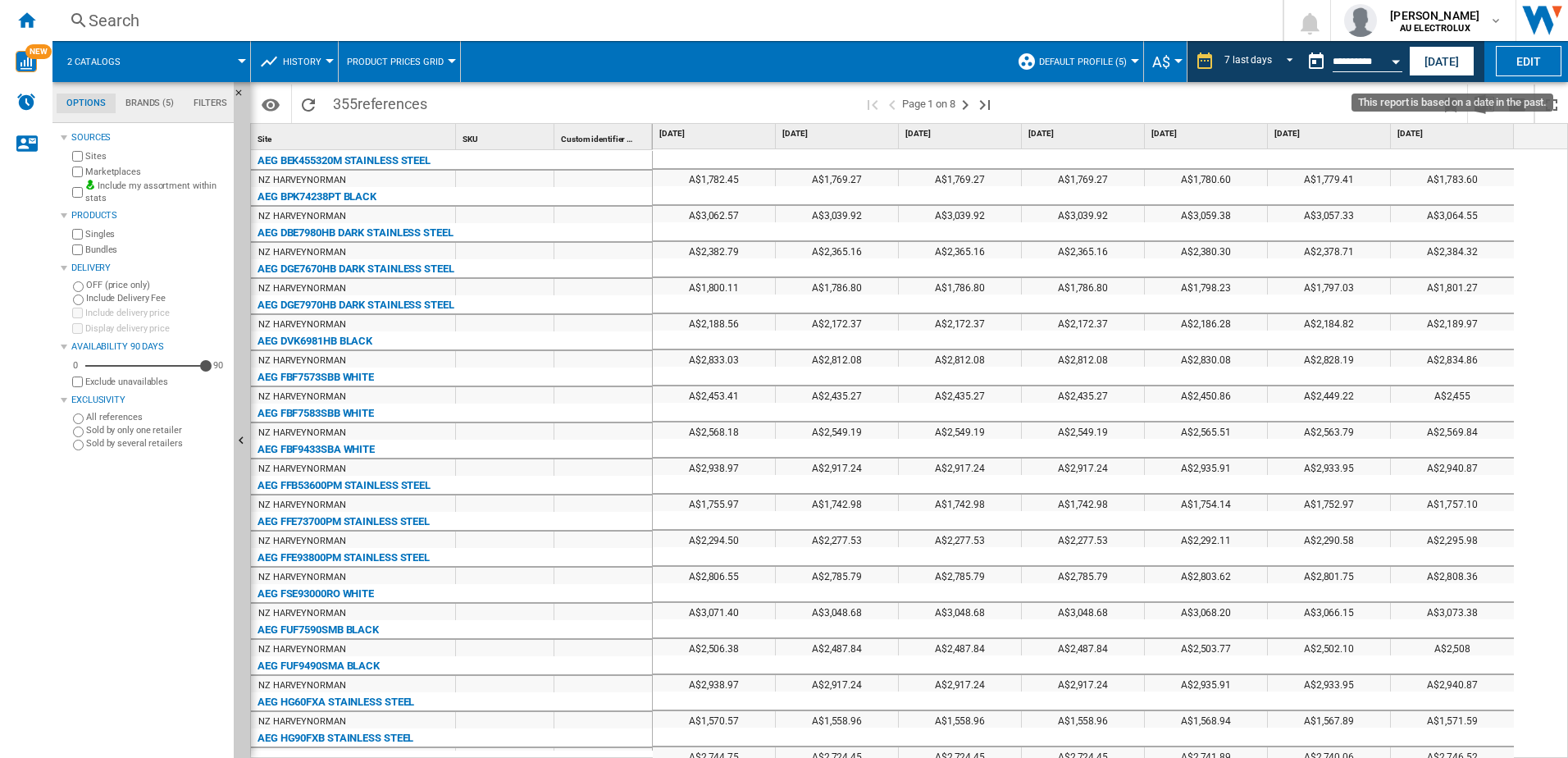
click at [1397, 62] on div "Open calendar" at bounding box center [1395, 62] width 8 height 4
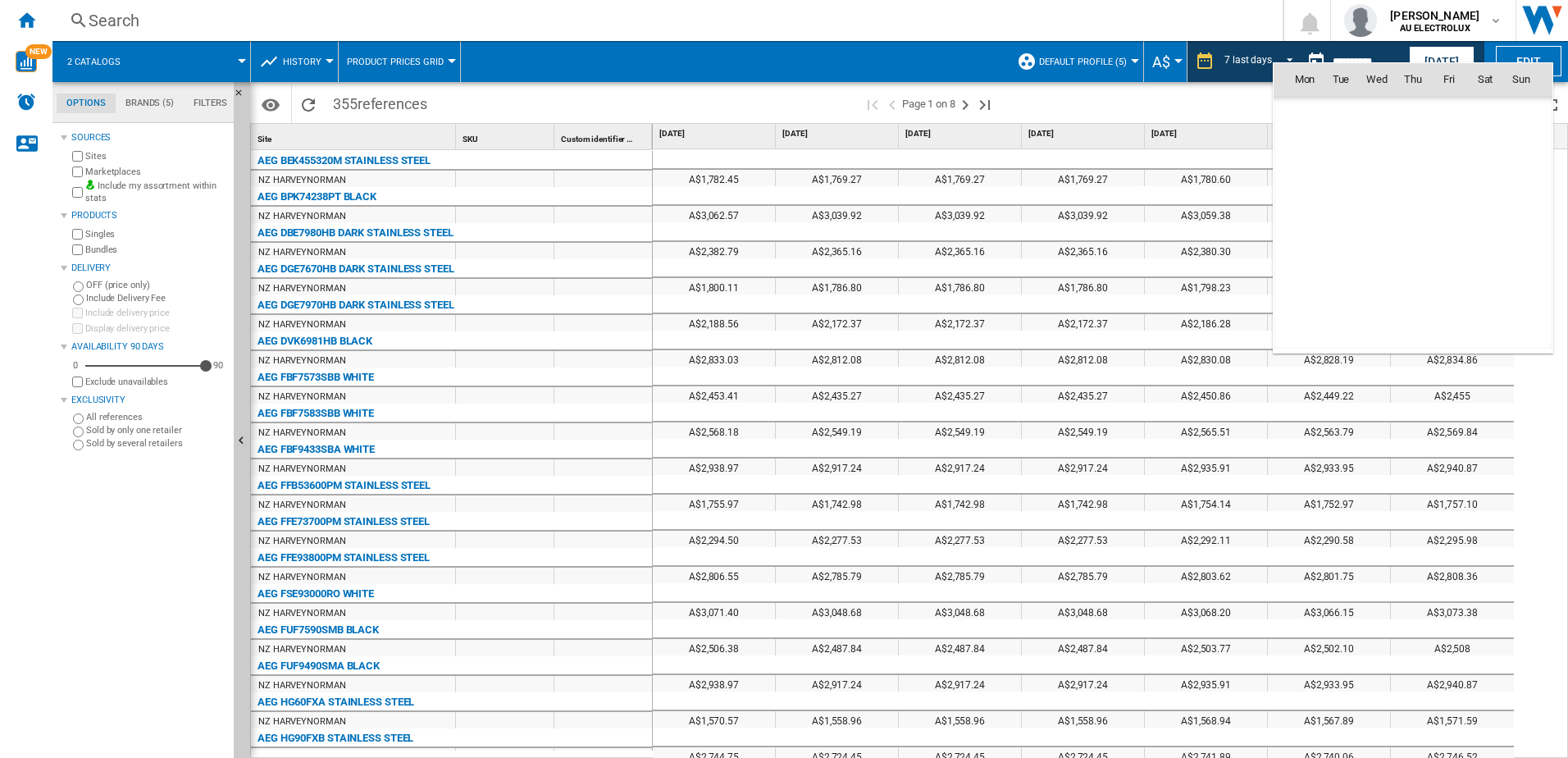
scroll to position [7825, 0]
click at [1520, 150] on span "5" at bounding box center [1521, 151] width 33 height 33
type input "**********"
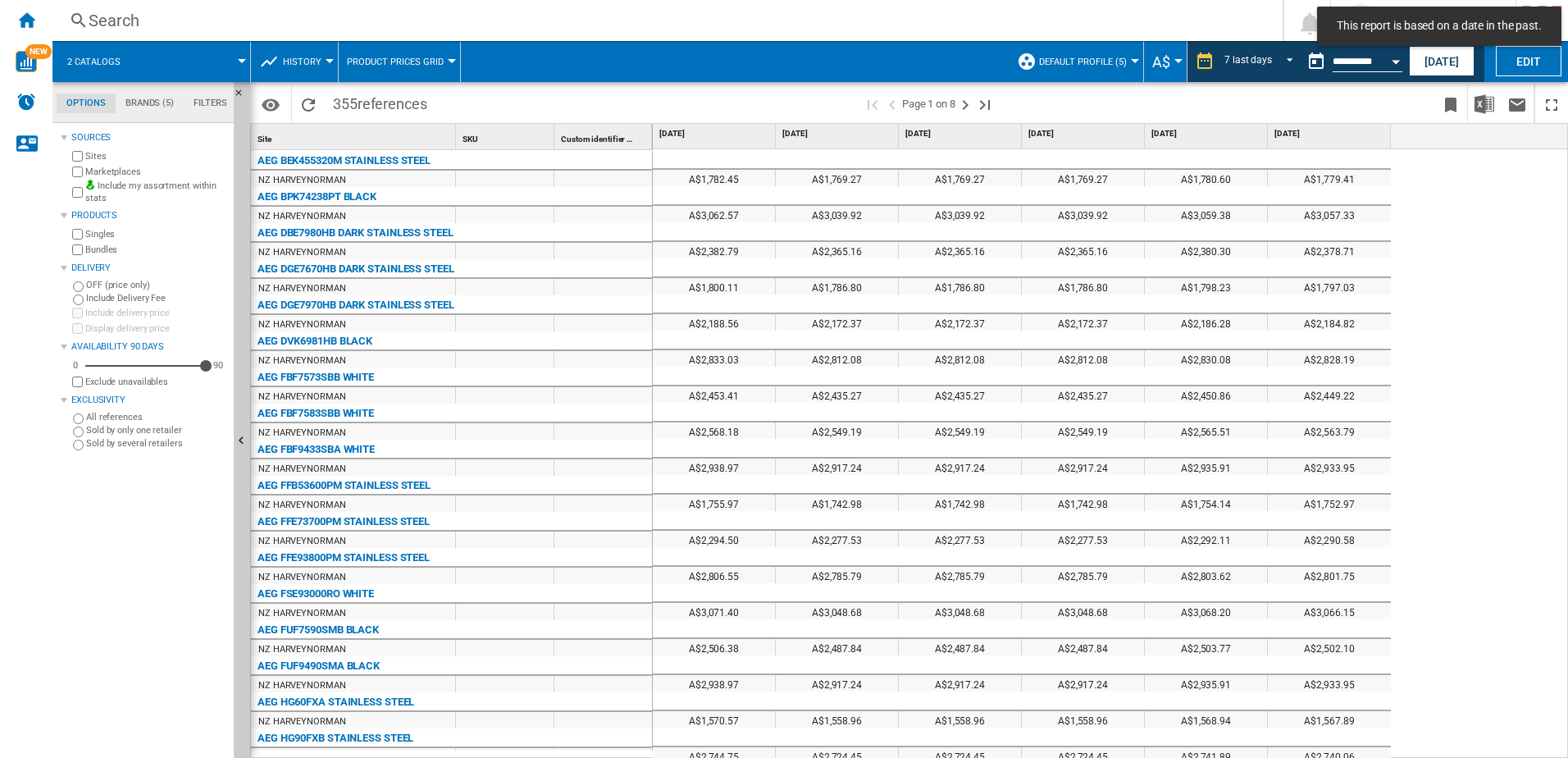
drag, startPoint x: 692, startPoint y: 210, endPoint x: 383, endPoint y: 210, distance: 309.0
click at [370, 209] on div "Site 1 SKU 1 Custom identifier 1 AEG BEK455320M STAINLESS STEEL NZ HARVEYNORMAN…" at bounding box center [909, 440] width 1316 height 633
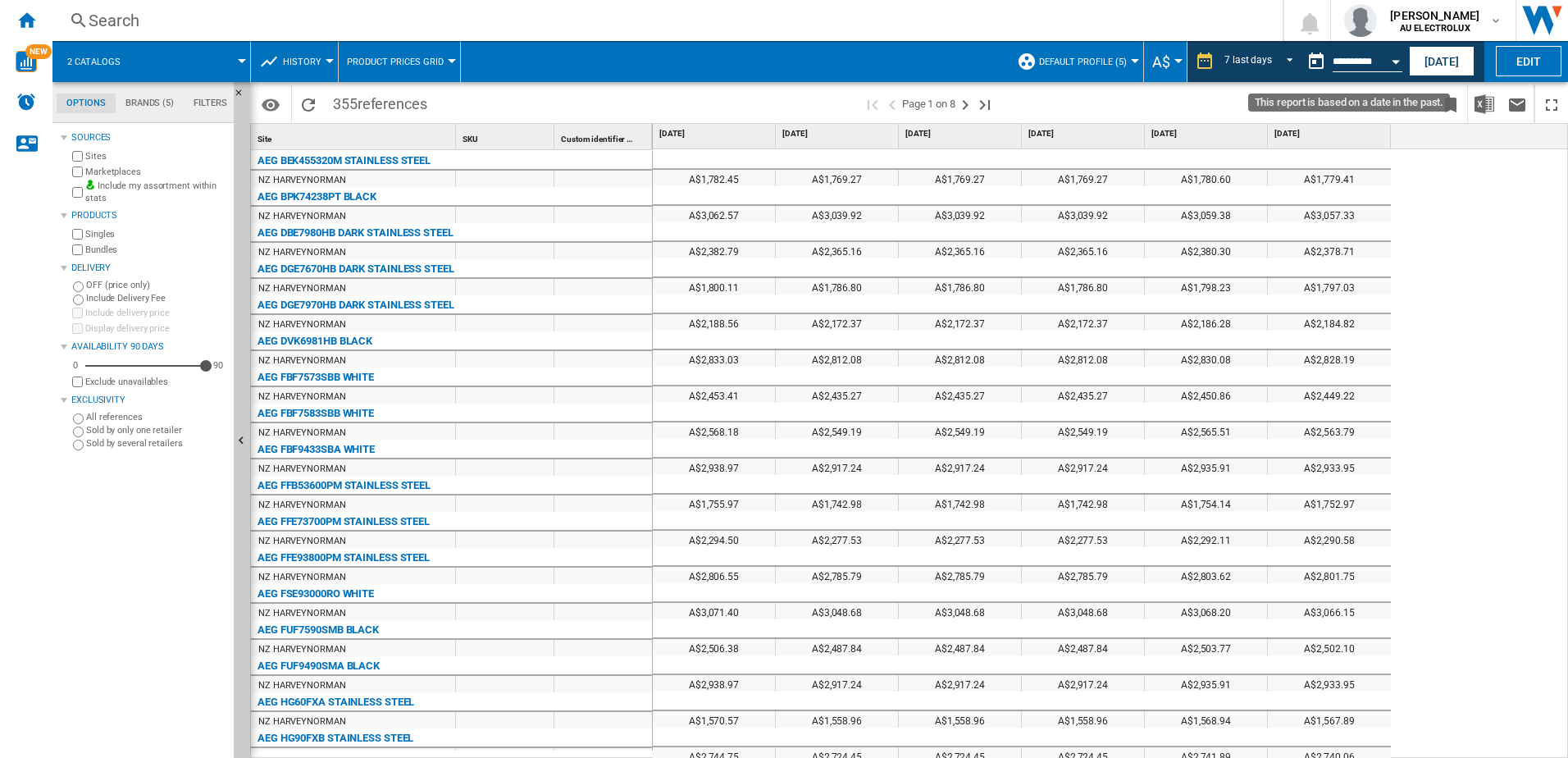
click at [1387, 58] on button "Open calendar" at bounding box center [1396, 59] width 30 height 30
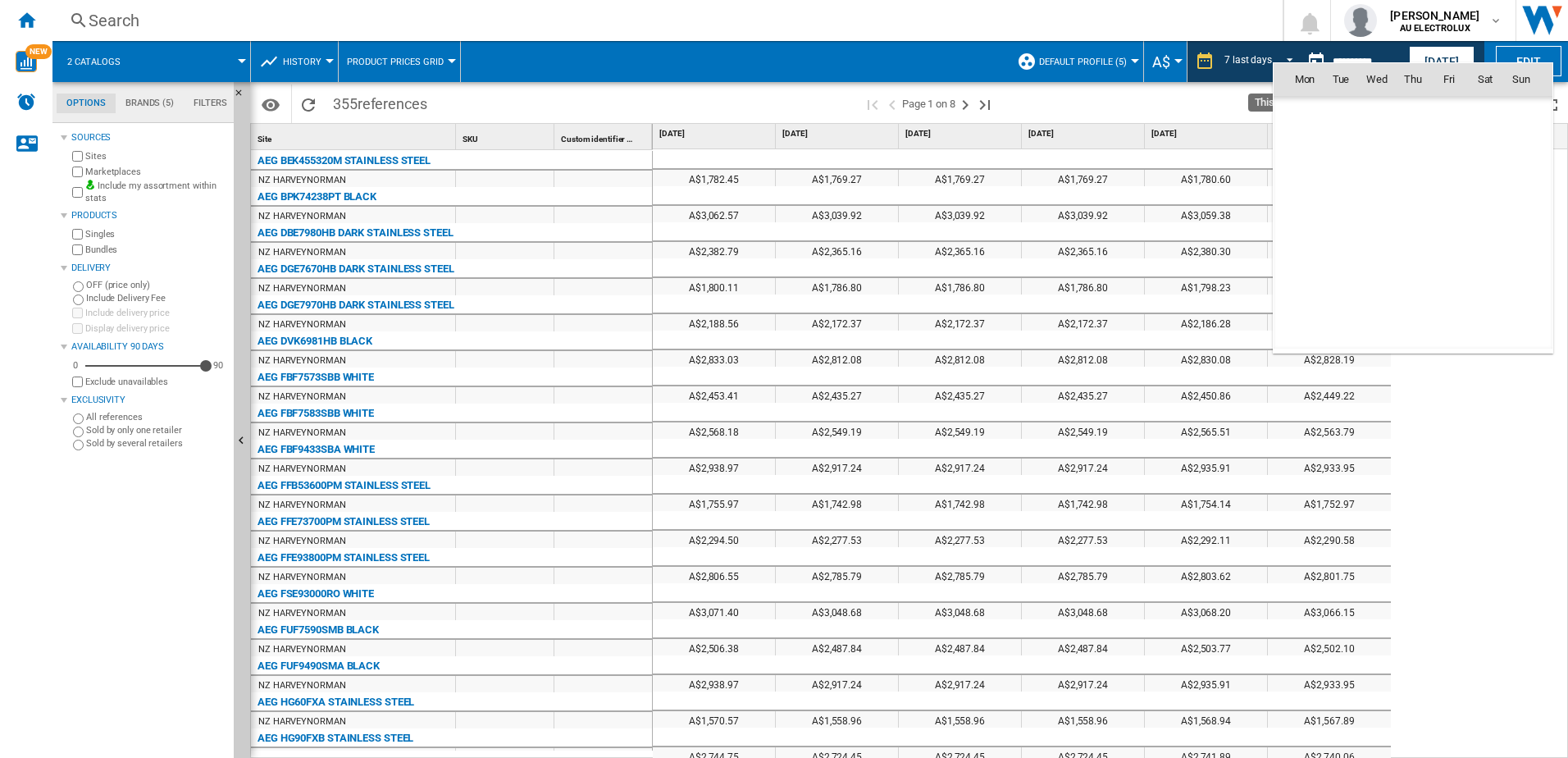
scroll to position [7825, 0]
click at [1450, 157] on span "3" at bounding box center [1449, 151] width 33 height 33
type input "**********"
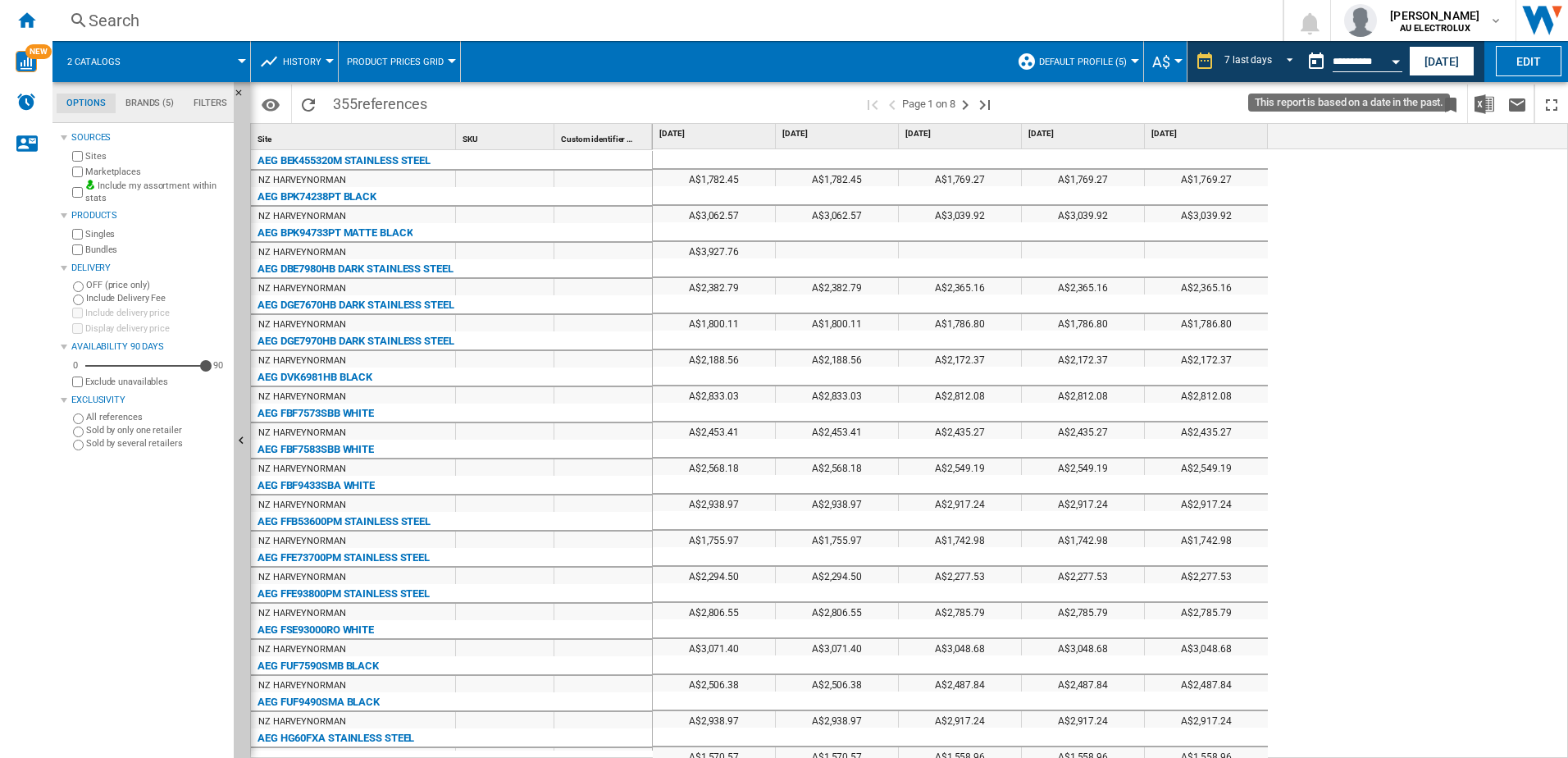
click at [1389, 55] on button "Open calendar" at bounding box center [1396, 59] width 30 height 30
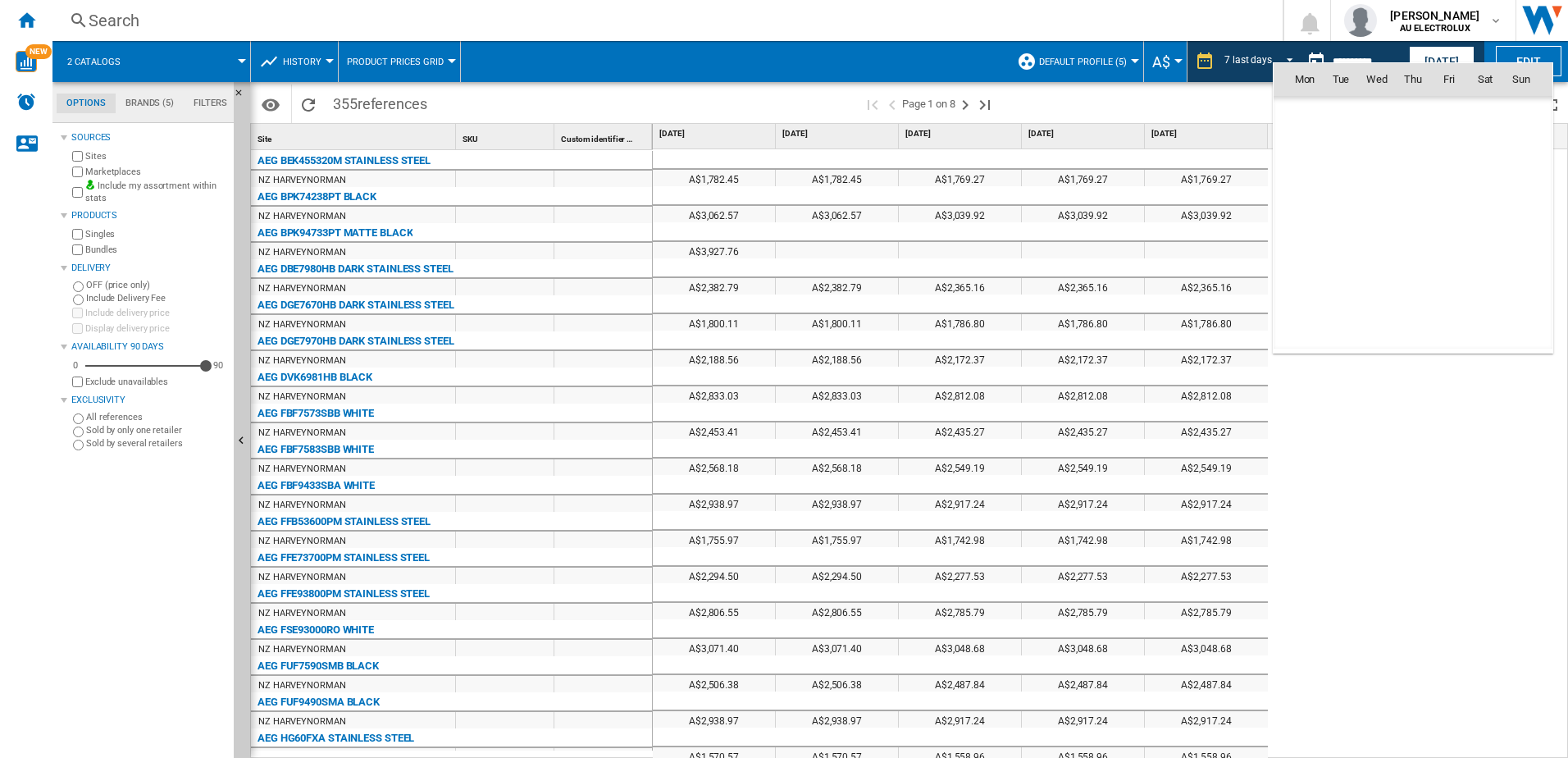
scroll to position [7825, 0]
click at [1204, 112] on div at bounding box center [784, 379] width 1568 height 758
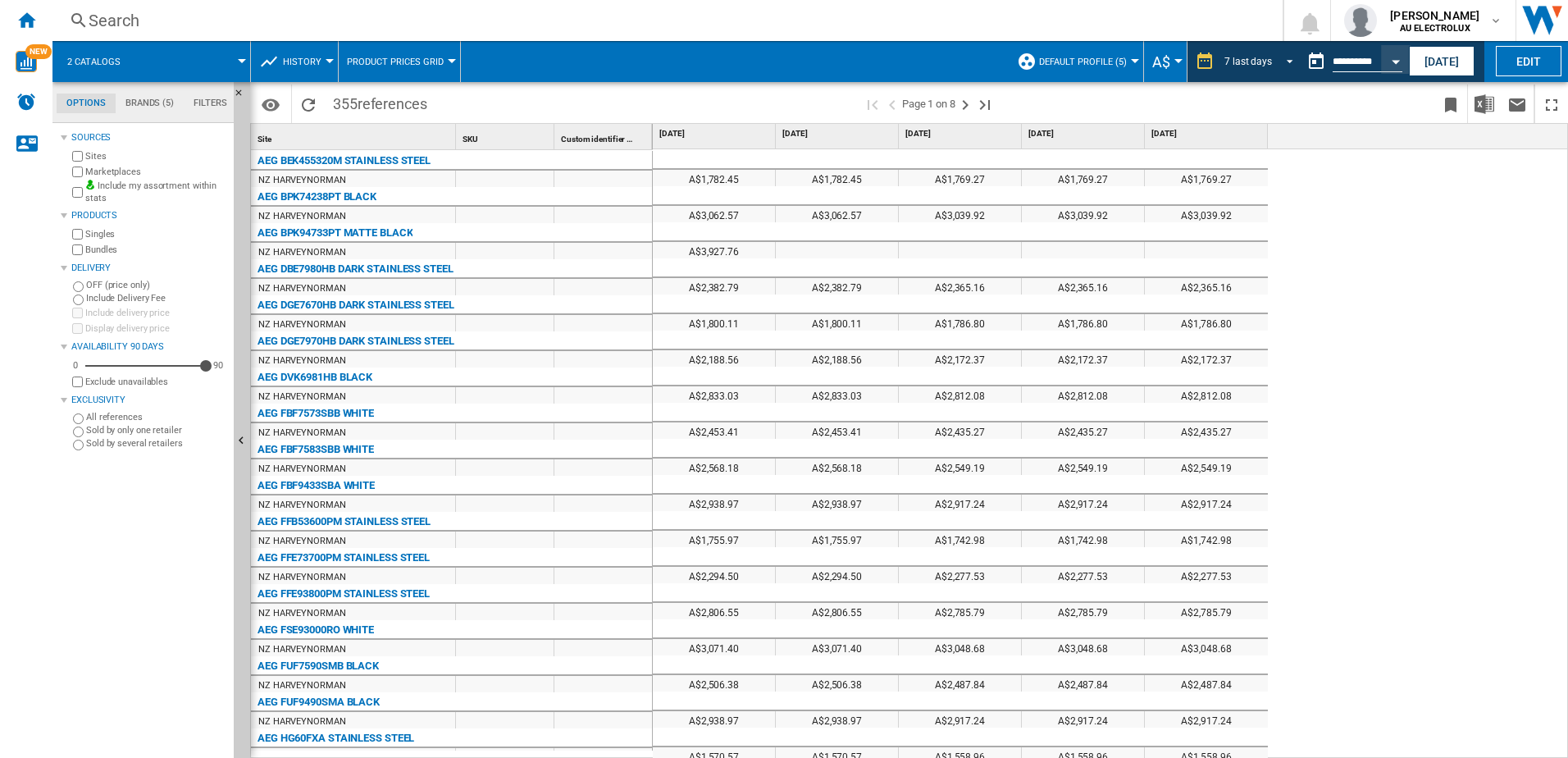
click at [1270, 61] on md-select-value "7 last days" at bounding box center [1262, 62] width 77 height 25
click at [1240, 86] on div "14 last days" at bounding box center [1248, 87] width 54 height 14
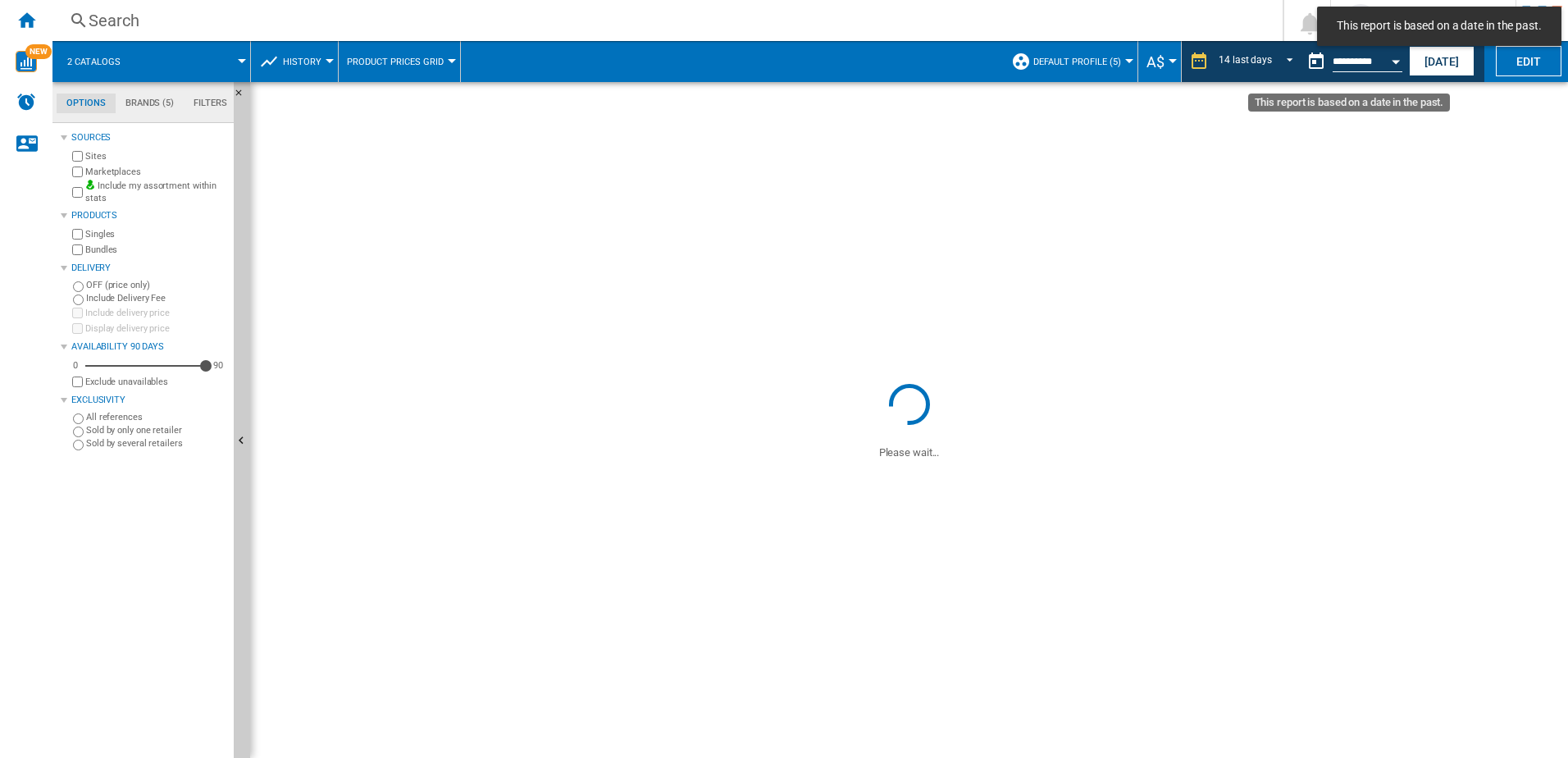
click at [1390, 60] on button "Open calendar" at bounding box center [1396, 59] width 30 height 30
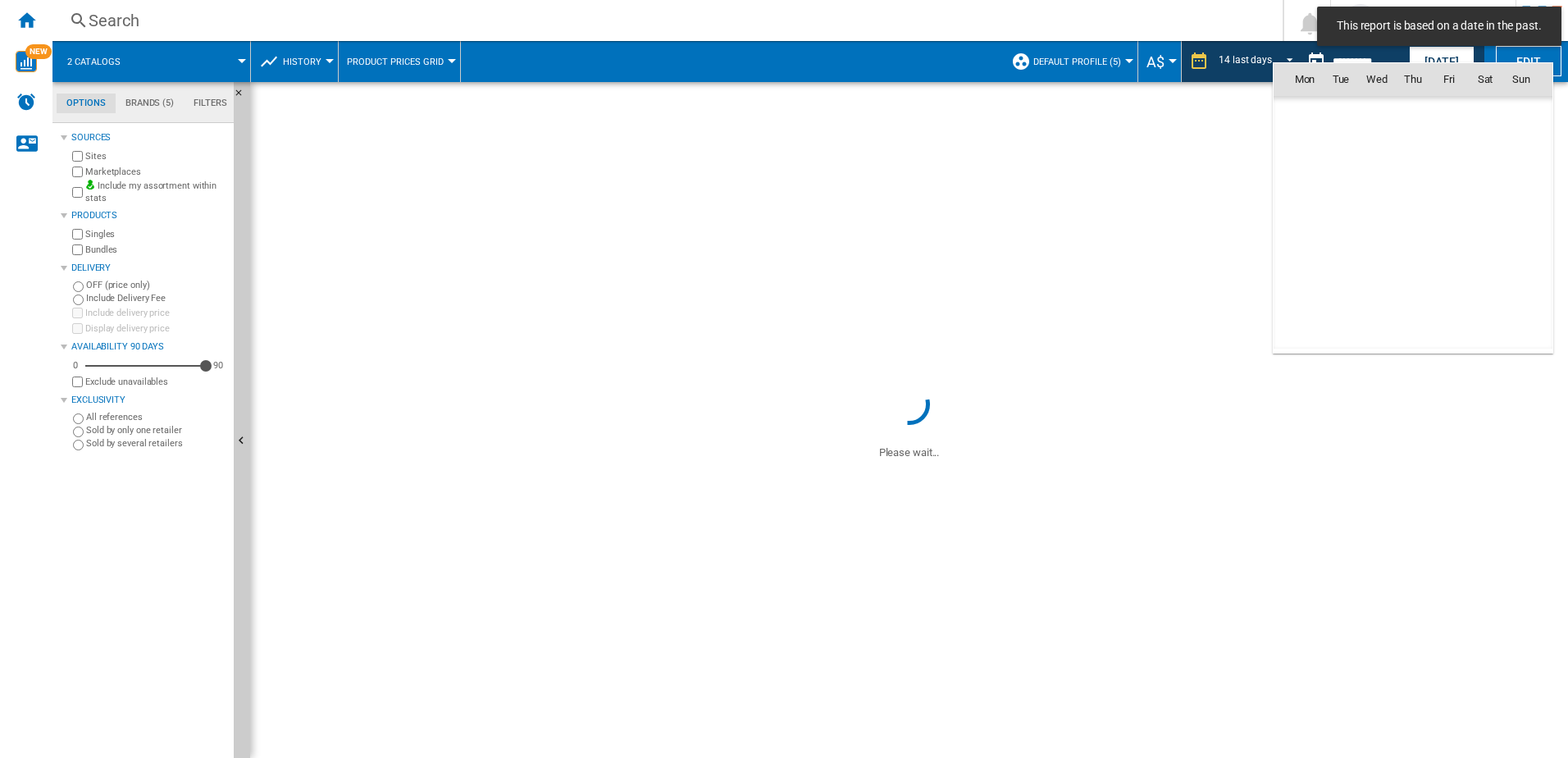
scroll to position [7825, 0]
click at [1303, 188] on span "6" at bounding box center [1305, 187] width 33 height 33
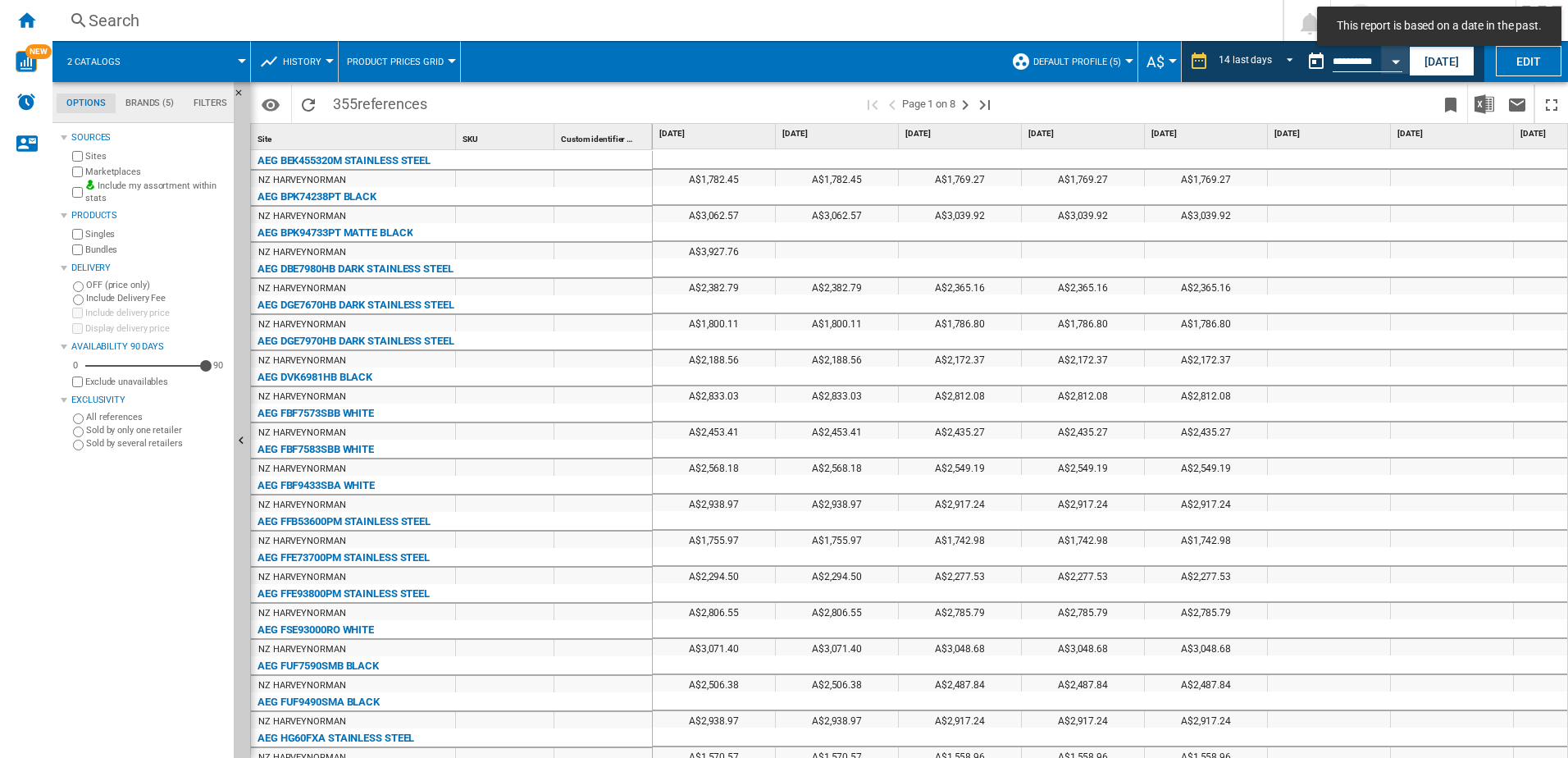
type input "**********"
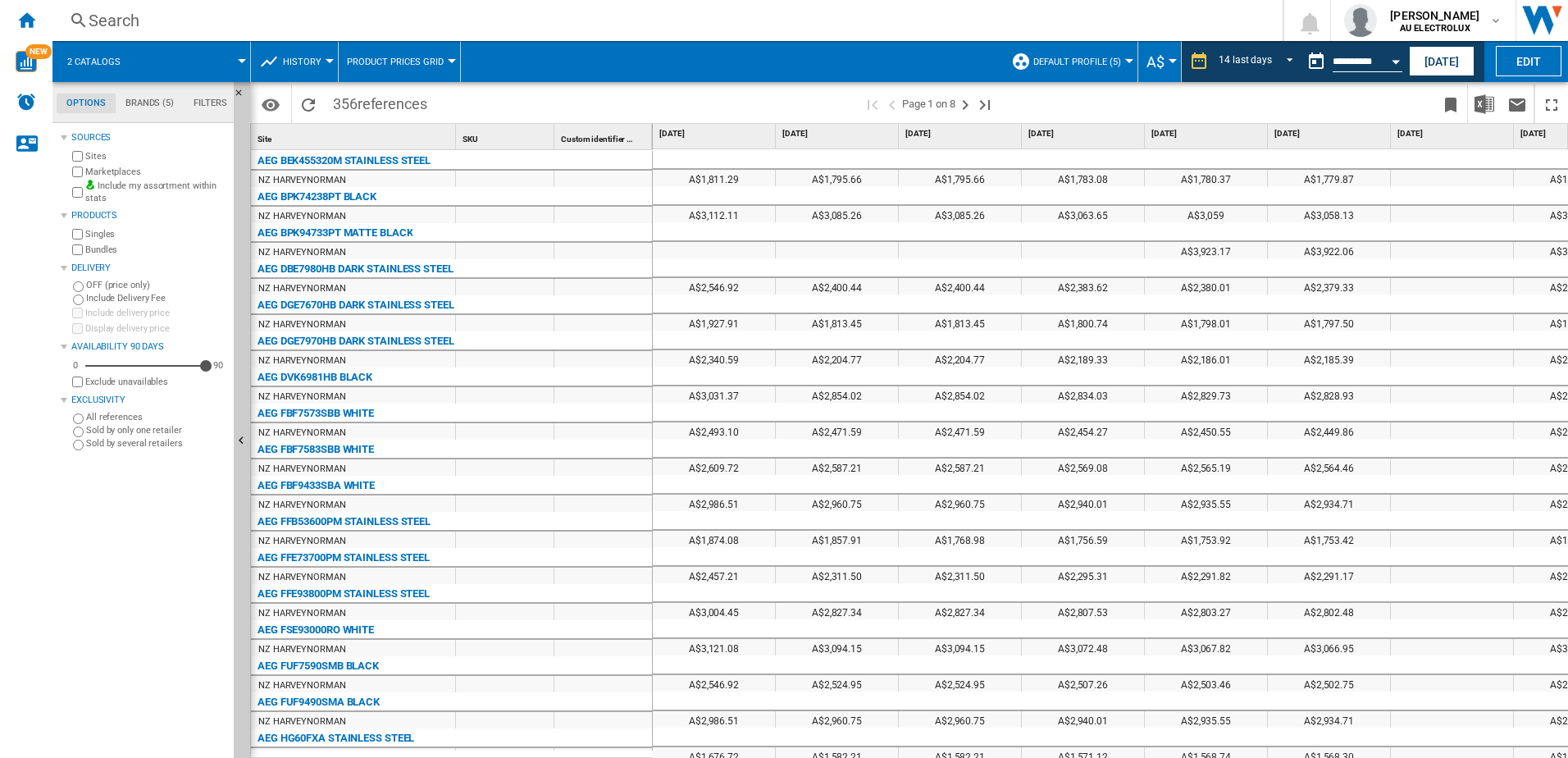
click at [1169, 61] on div "Currency" at bounding box center [1173, 61] width 8 height 4
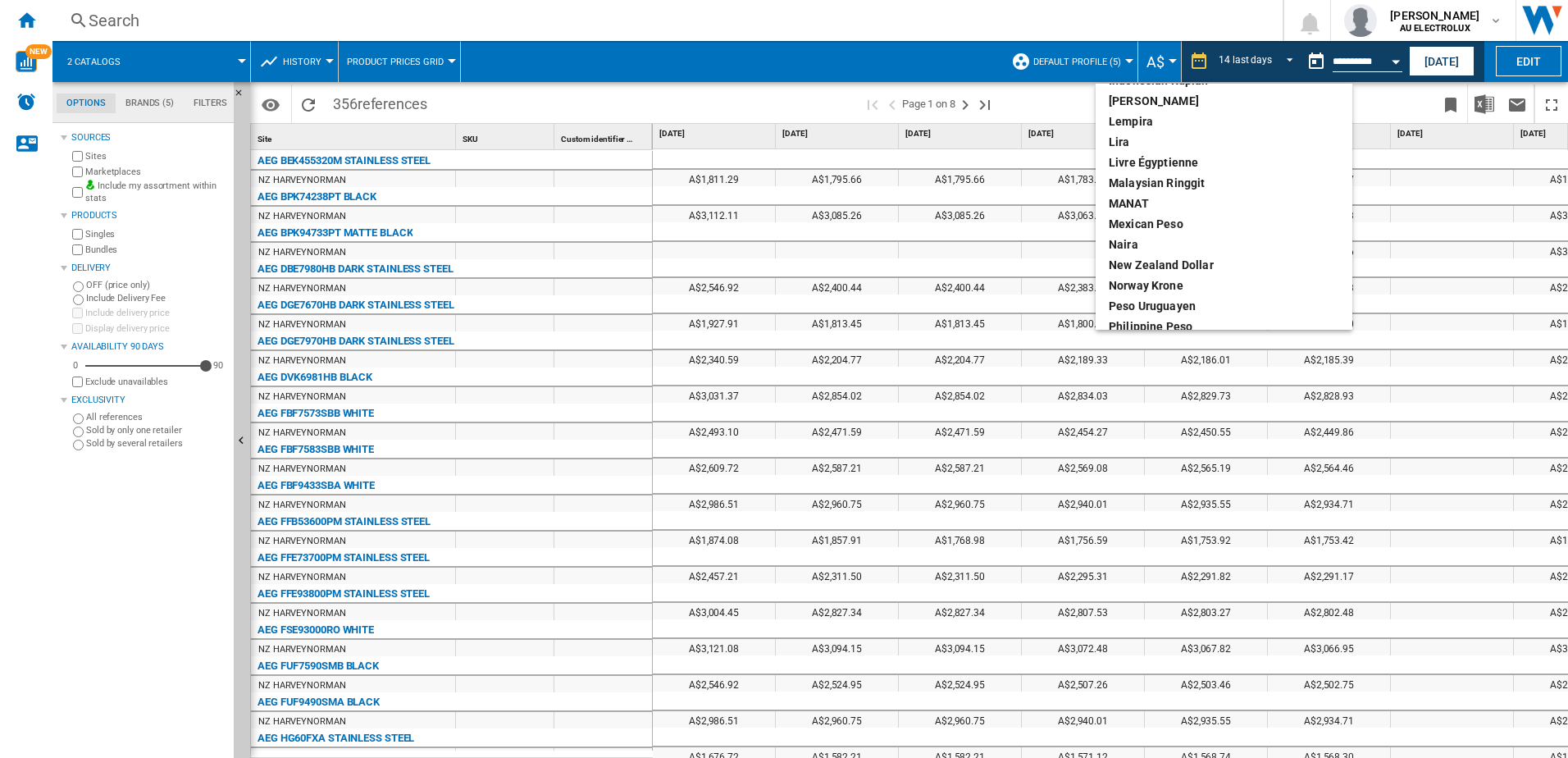
scroll to position [492, 0]
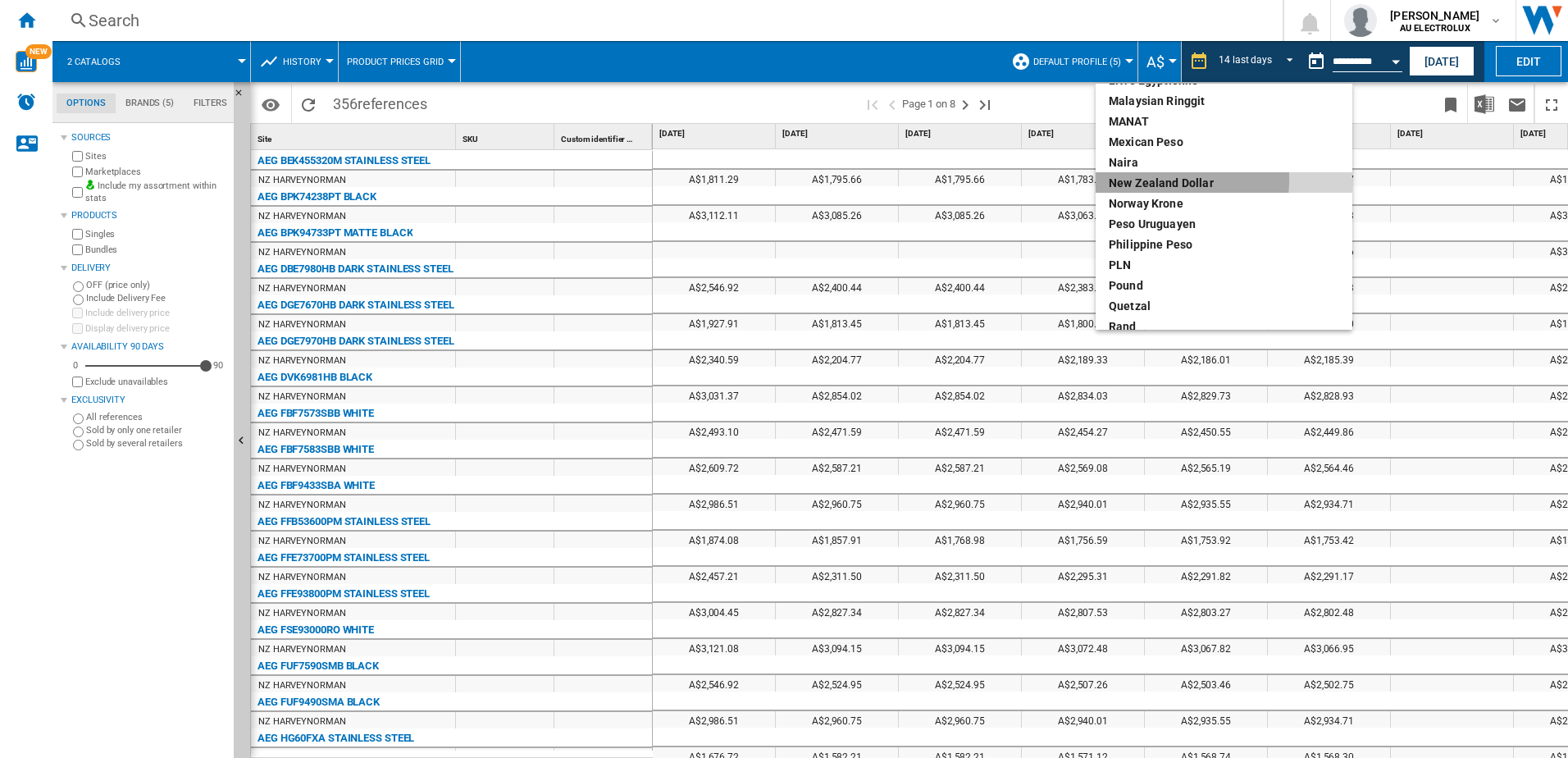
click at [1153, 179] on div "New Zealand dollar" at bounding box center [1225, 182] width 231 height 17
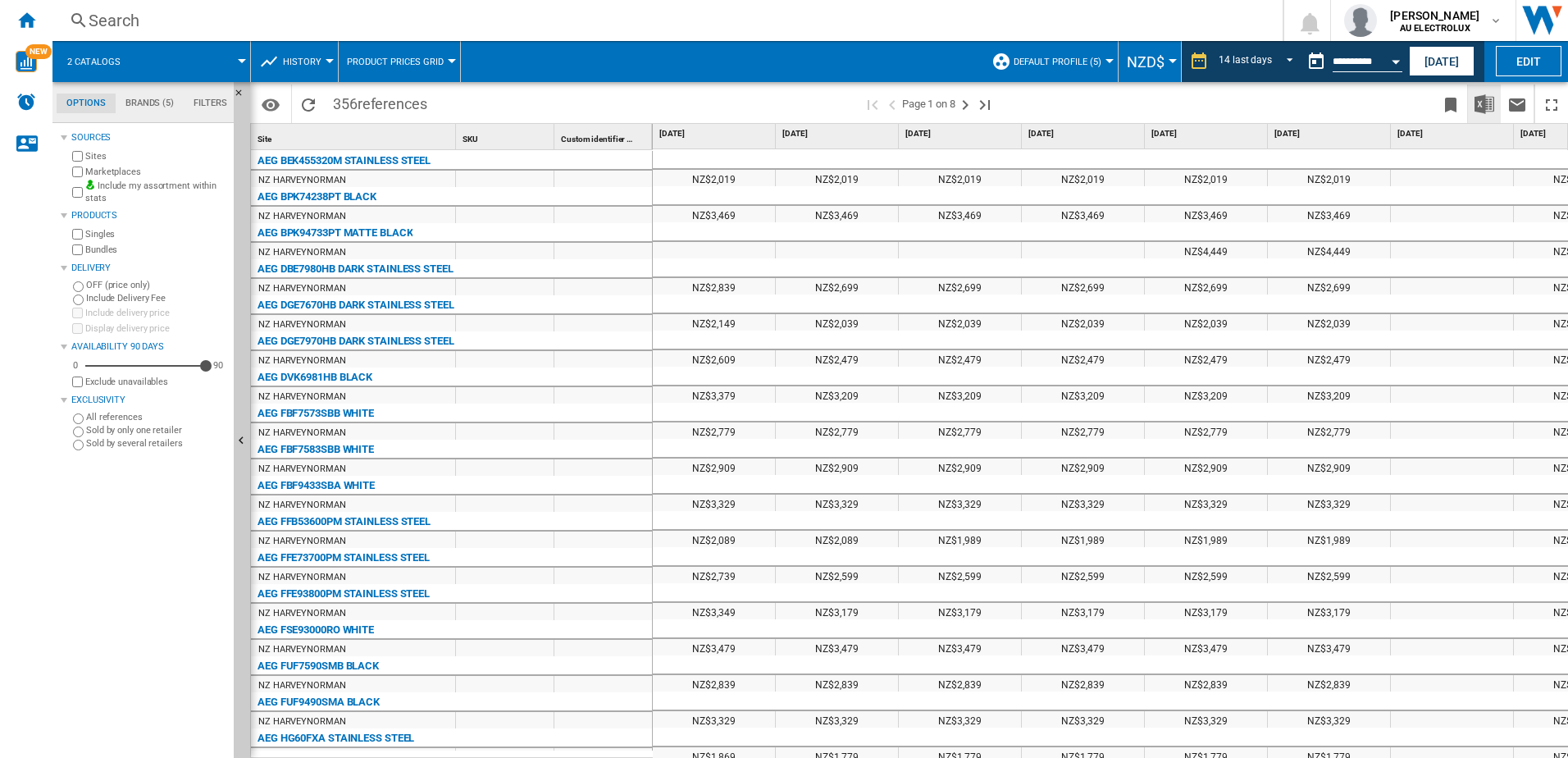
click at [1491, 106] on img "Download in Excel" at bounding box center [1484, 104] width 19 height 19
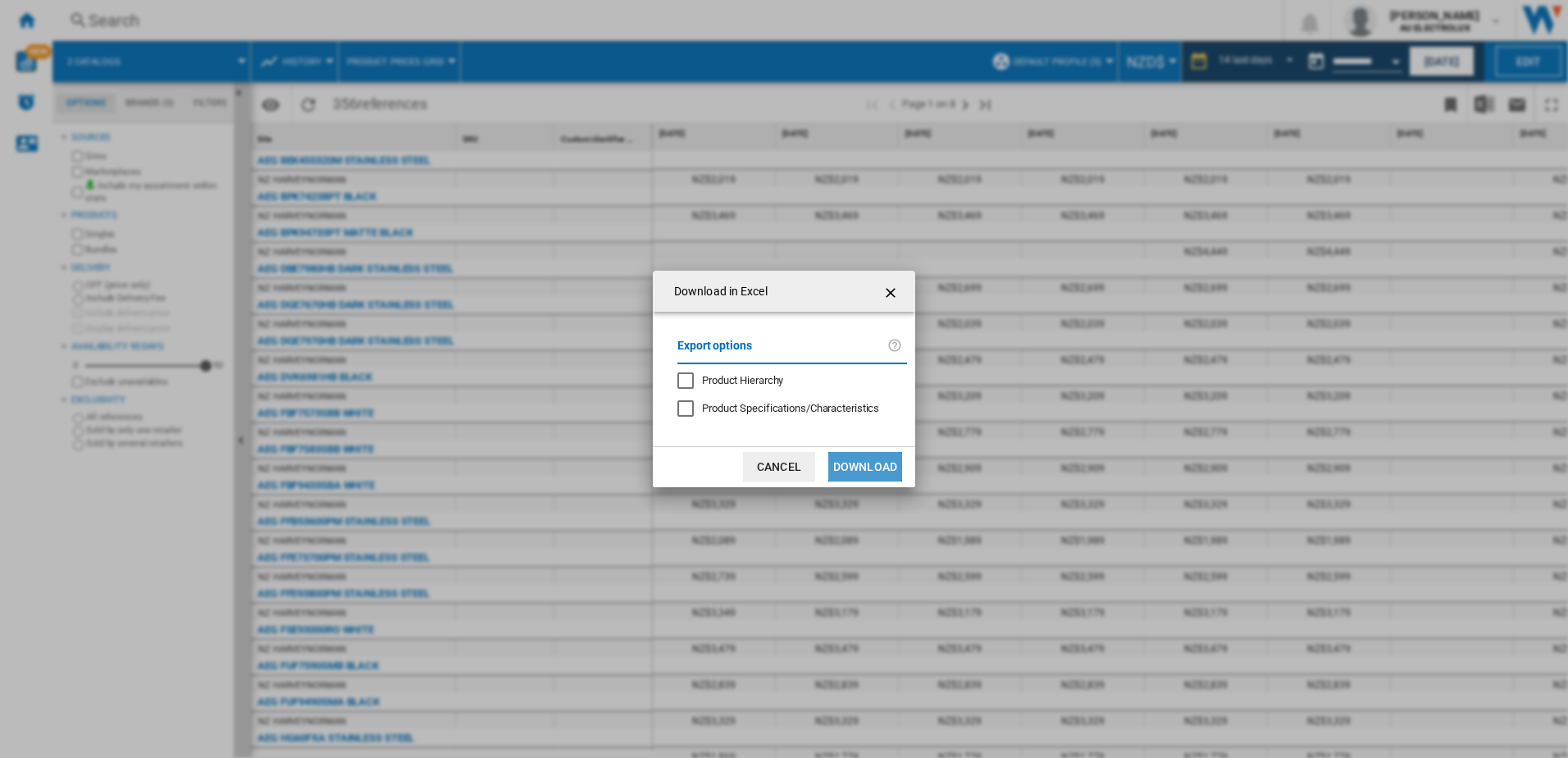
click at [880, 462] on button "Download" at bounding box center [865, 467] width 74 height 30
